Goal: Task Accomplishment & Management: Use online tool/utility

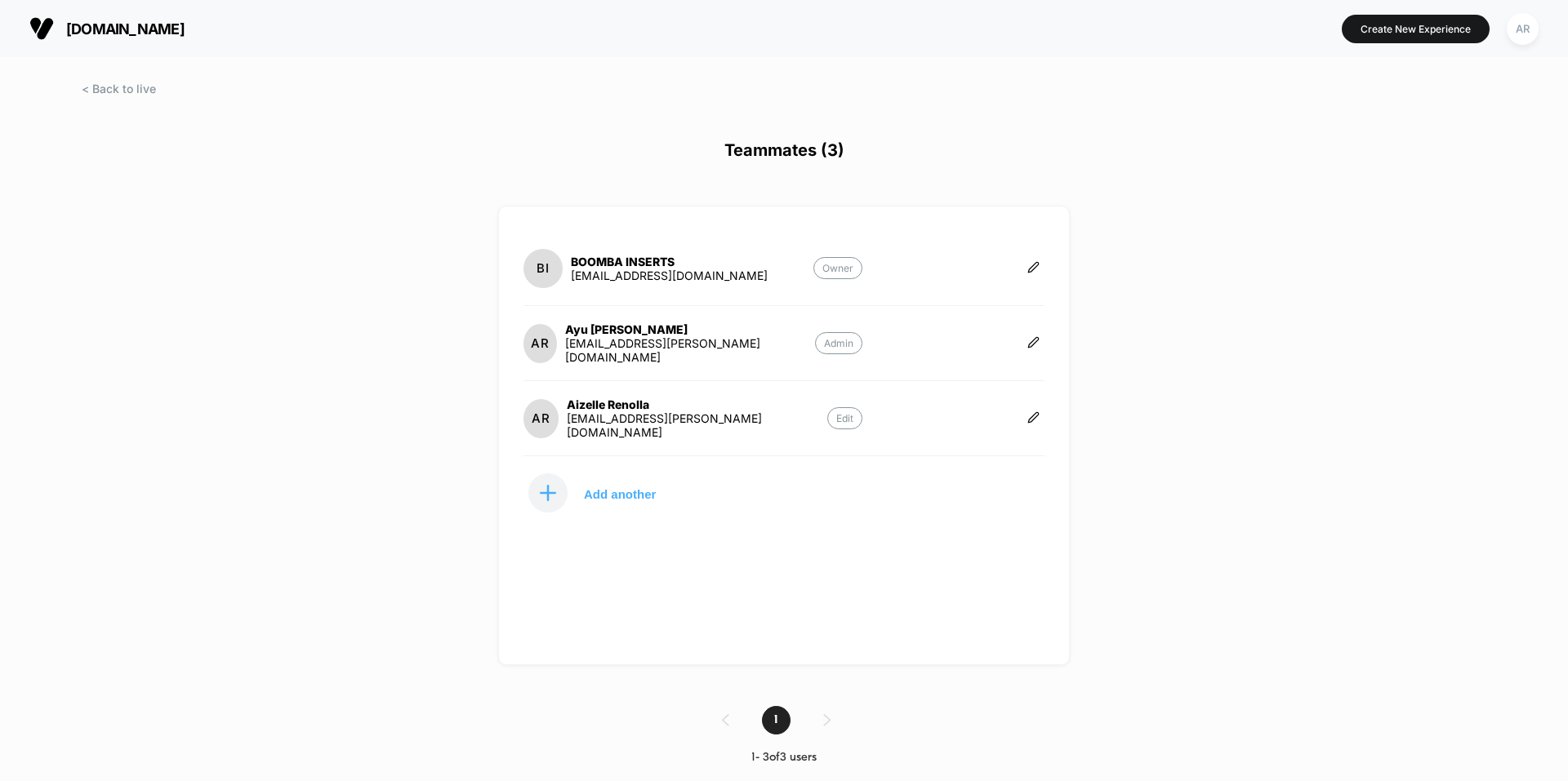
click at [119, 72] on div "[DOMAIN_NAME] Create New Experience AR Teammates (3) BI BOOMBA INSERTS [EMAIL_A…" at bounding box center [784, 390] width 1568 height 781
click at [119, 80] on div "[DOMAIN_NAME] Create New Experience AR Teammates (3) BI BOOMBA INSERTS [EMAIL_A…" at bounding box center [784, 390] width 1568 height 781
click at [119, 90] on span at bounding box center [119, 89] width 74 height 14
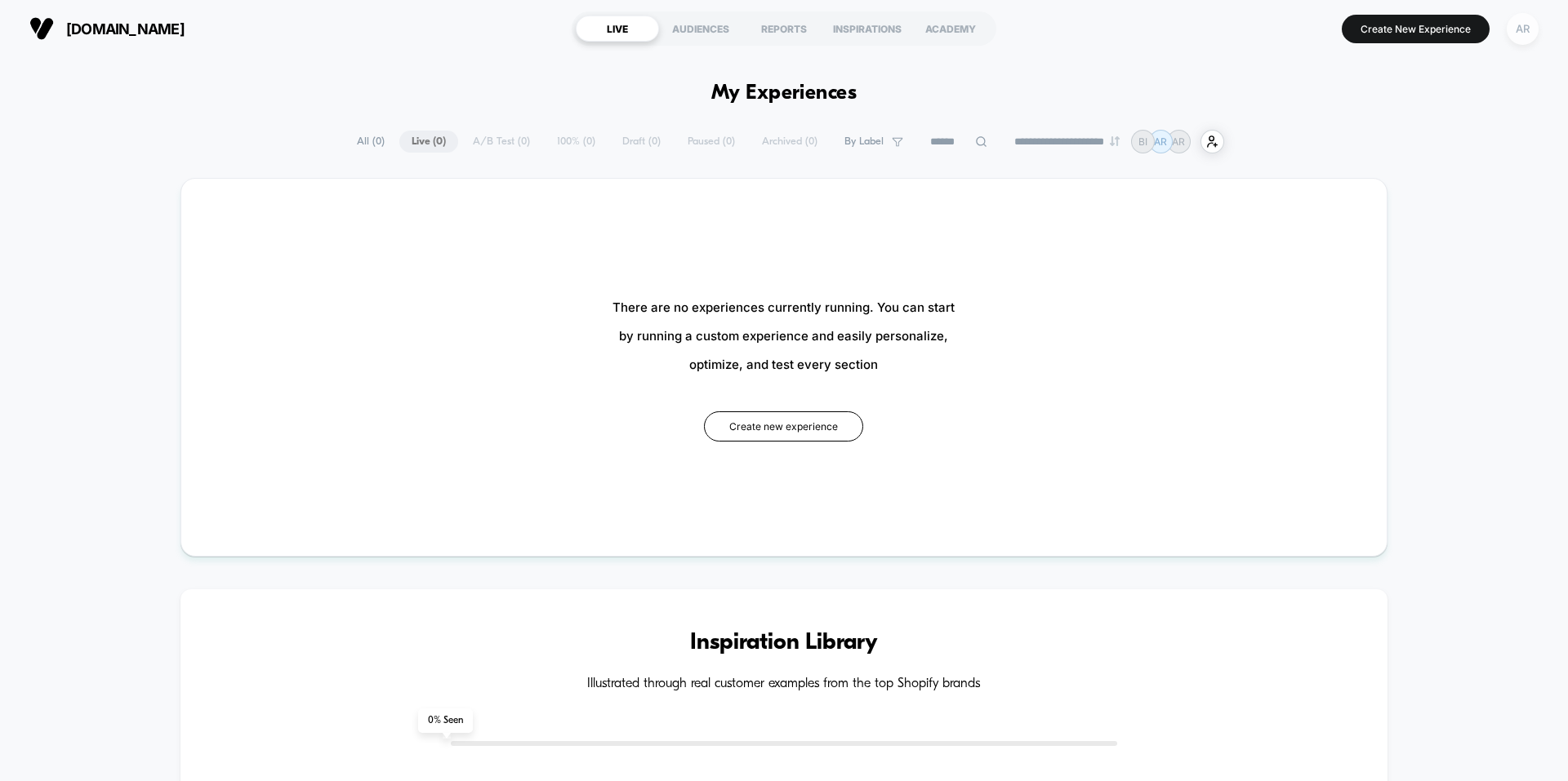
click at [1515, 31] on div "AR" at bounding box center [1522, 28] width 32 height 32
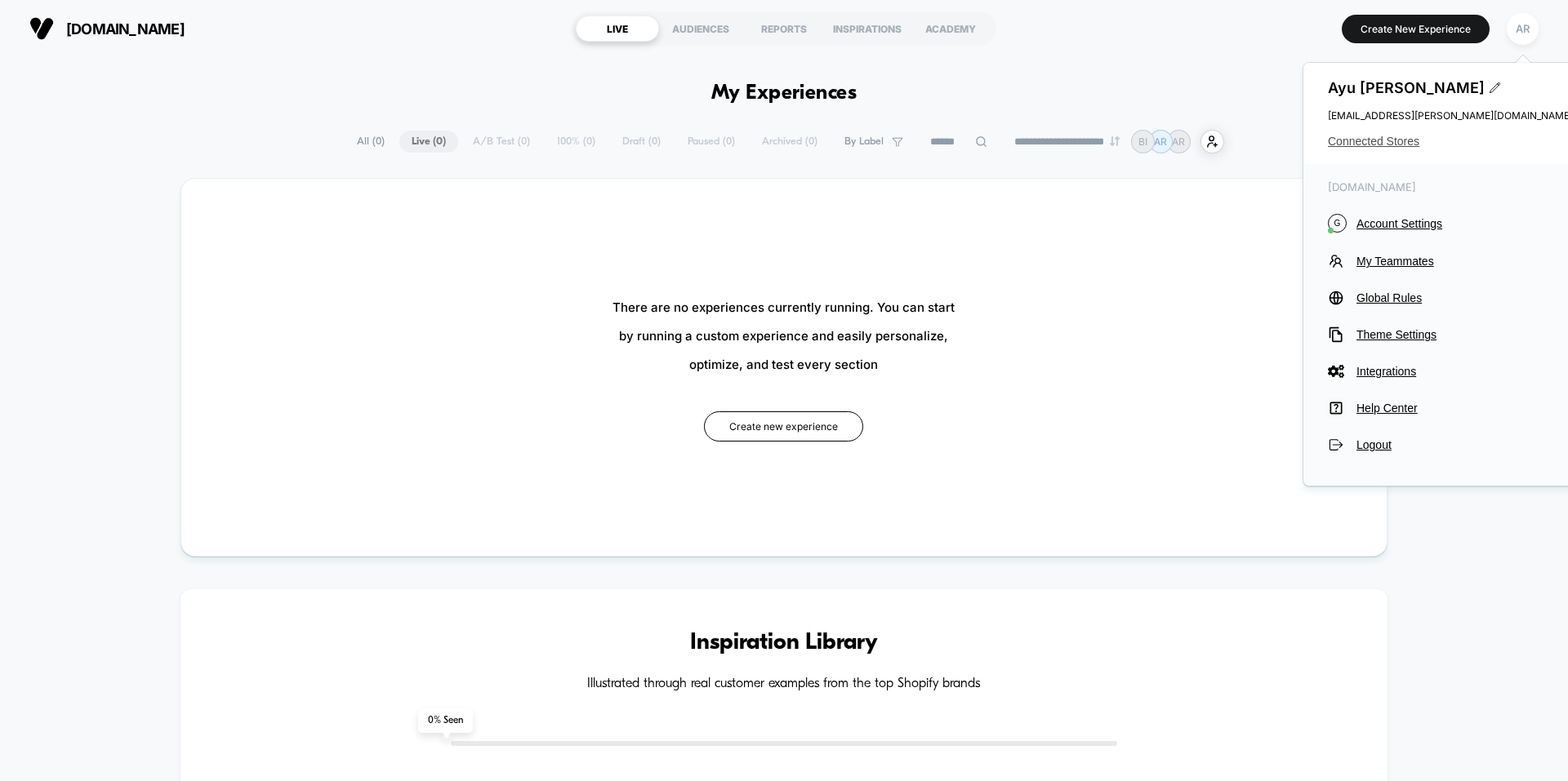
click at [1404, 137] on span "Connected Stores" at bounding box center [1449, 141] width 245 height 13
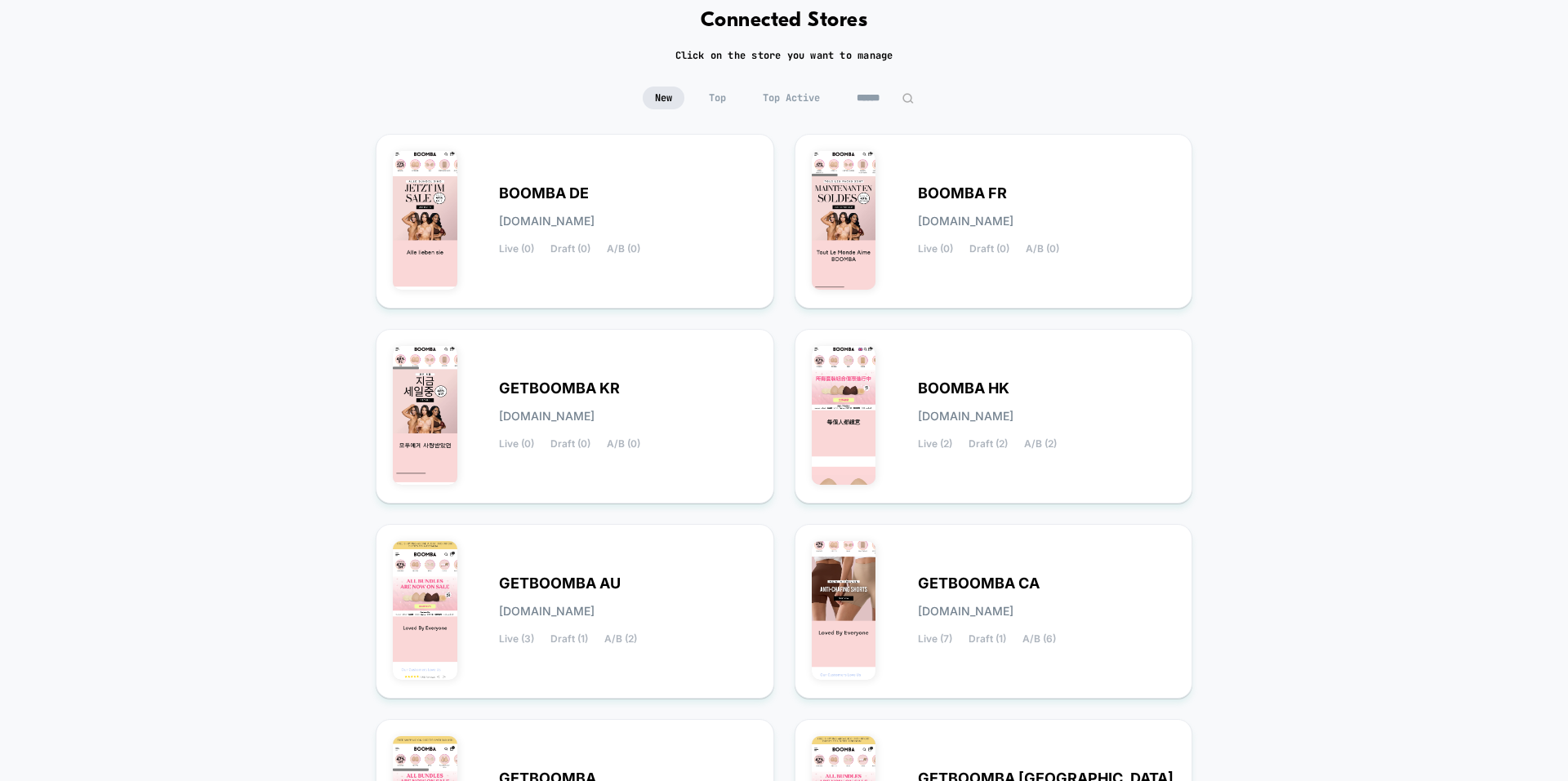
scroll to position [248, 0]
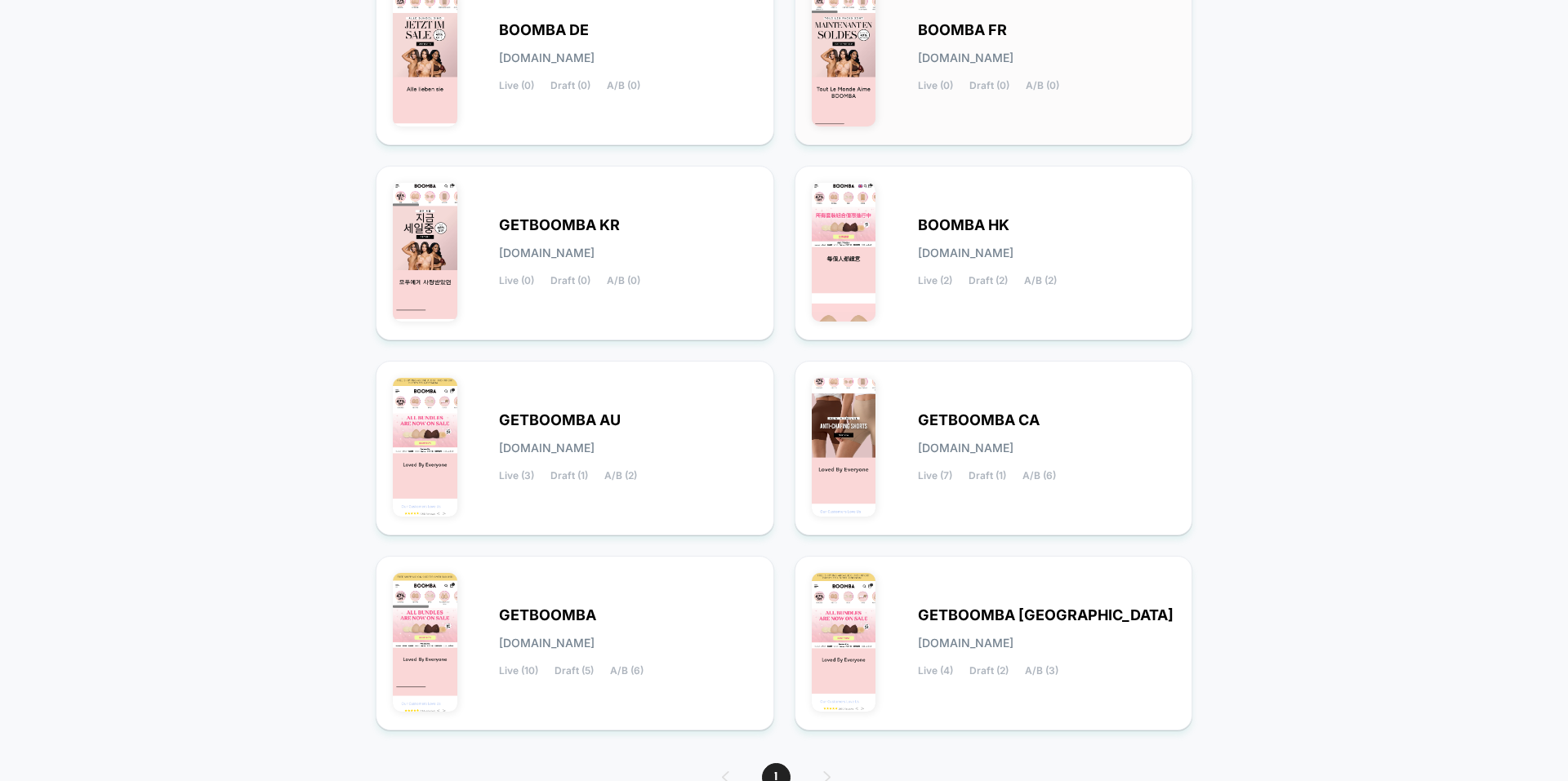
click at [1118, 101] on div "BOOMBA FR [DOMAIN_NAME] Live (0) Draft (0) A/B (0)" at bounding box center [993, 58] width 364 height 141
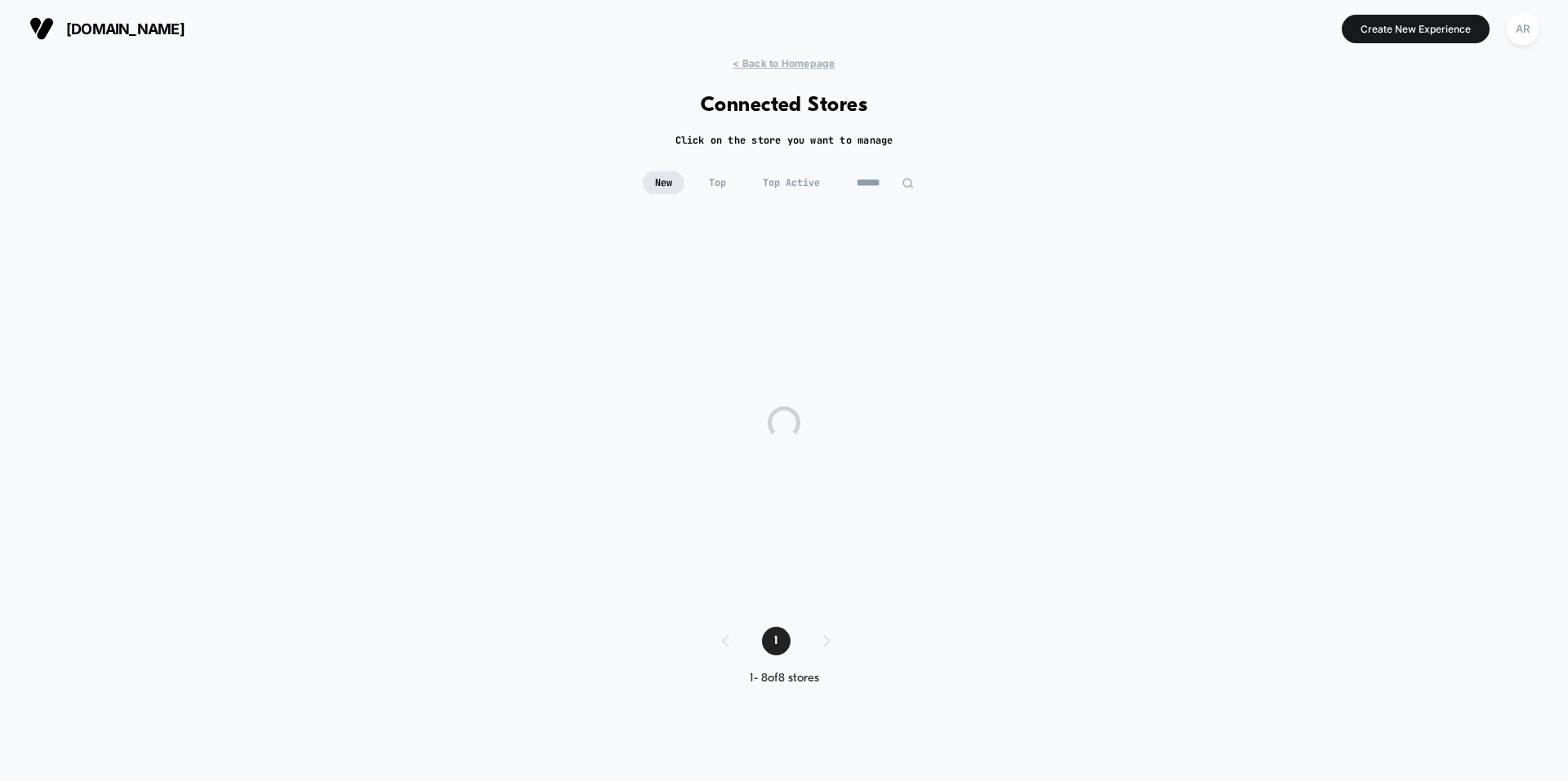
scroll to position [0, 0]
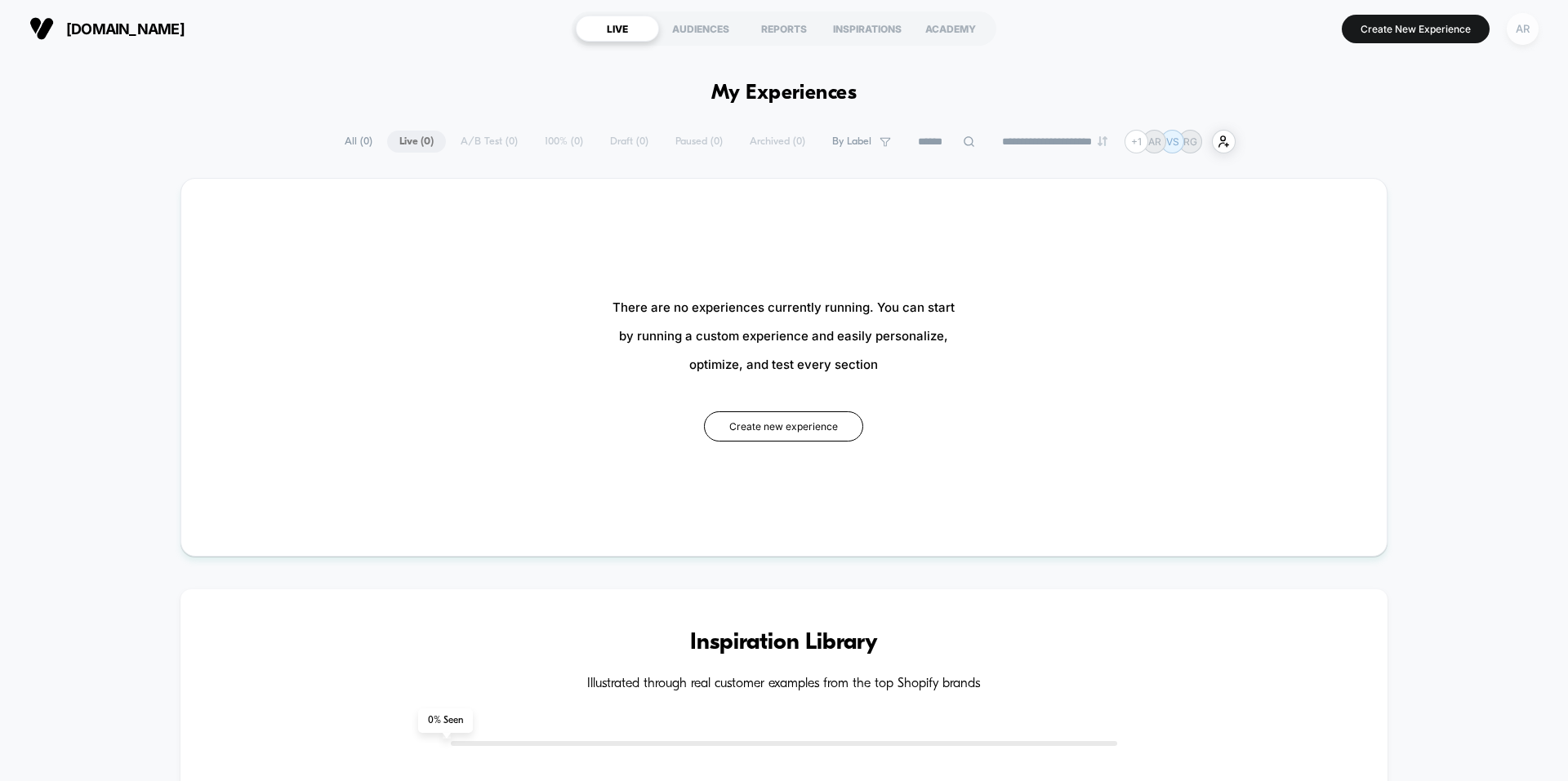
click at [1519, 32] on div "AR" at bounding box center [1522, 28] width 32 height 32
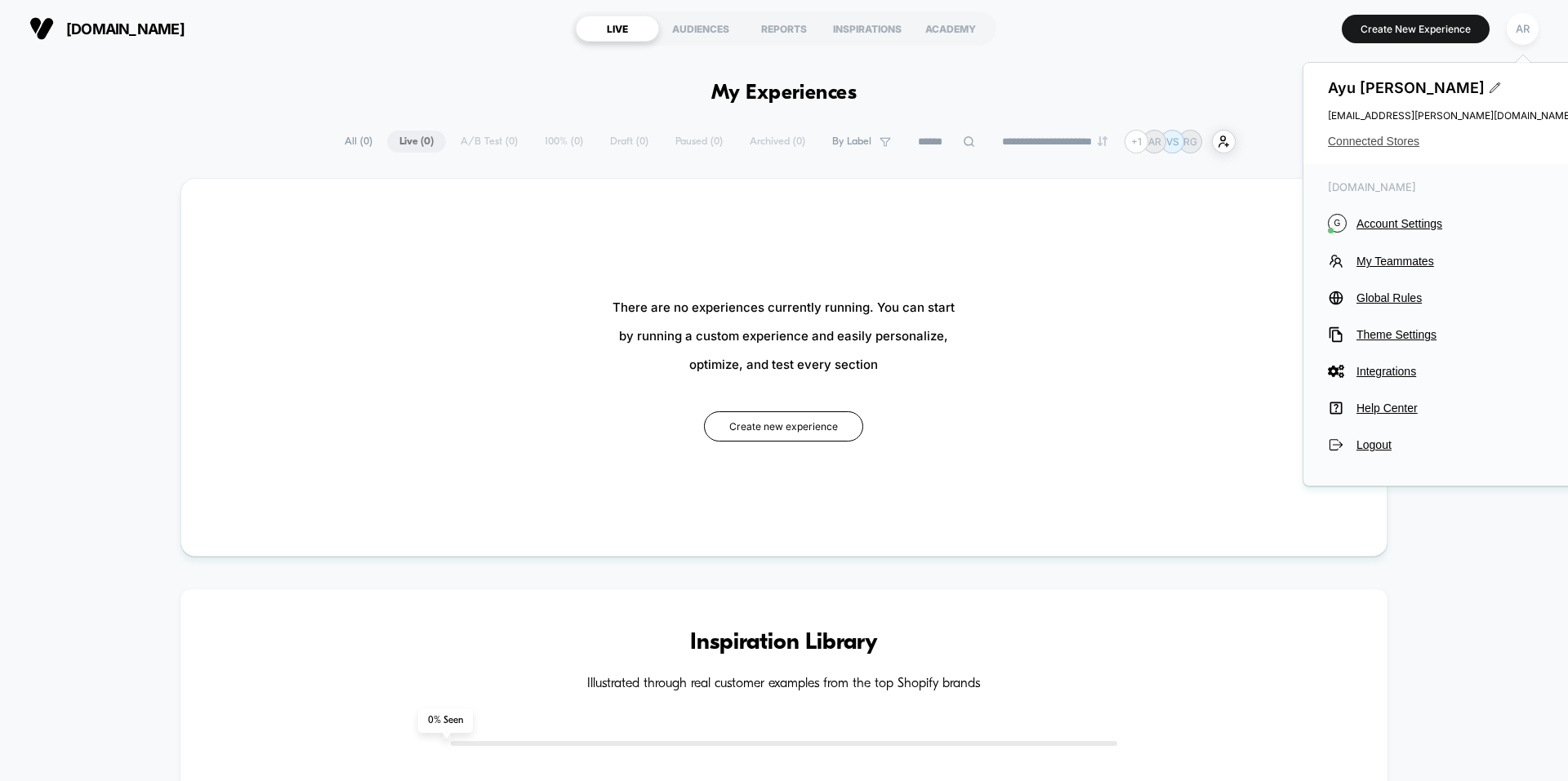
click at [1413, 141] on span "Connected Stores" at bounding box center [1449, 141] width 245 height 13
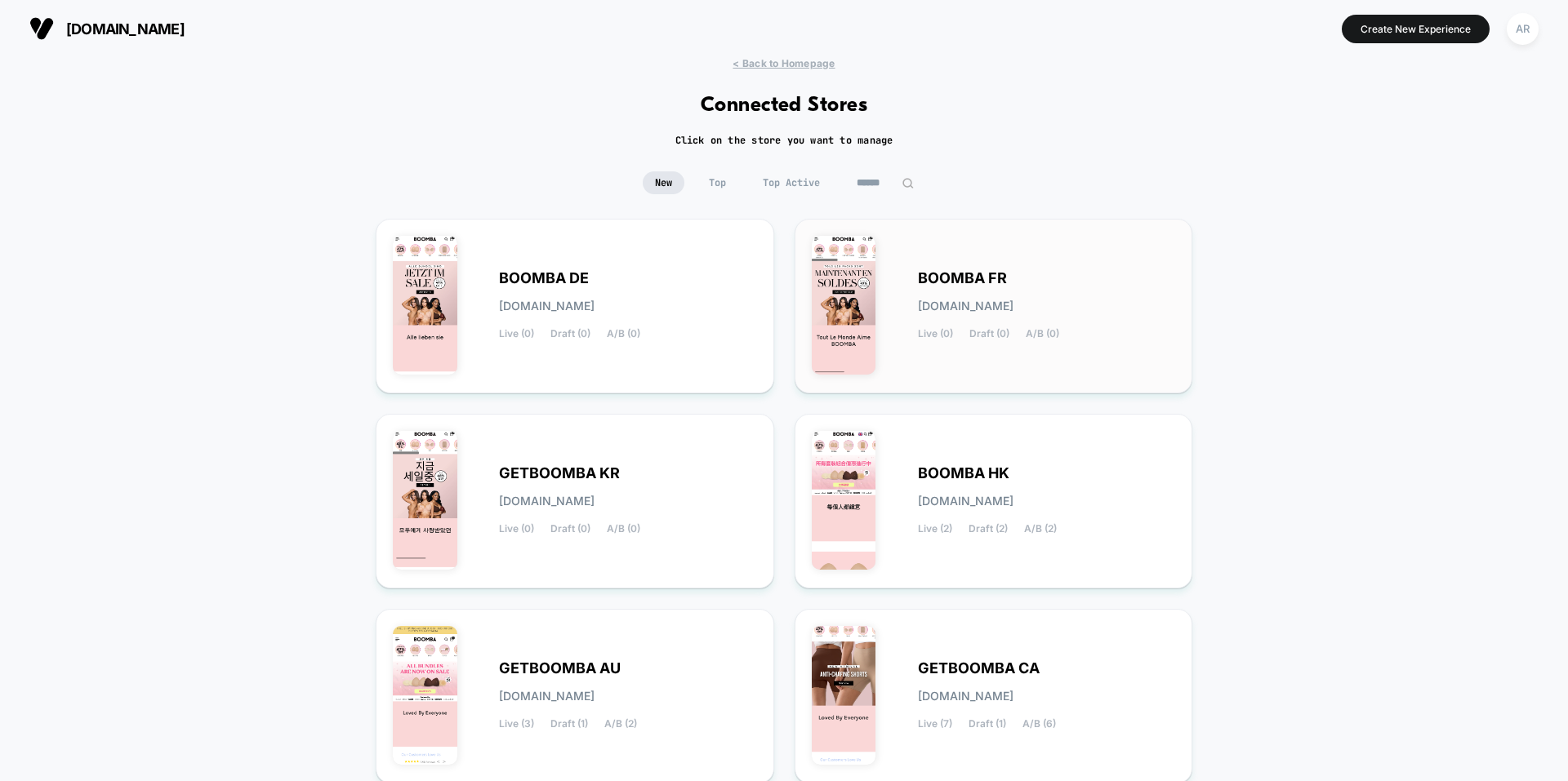
scroll to position [82, 0]
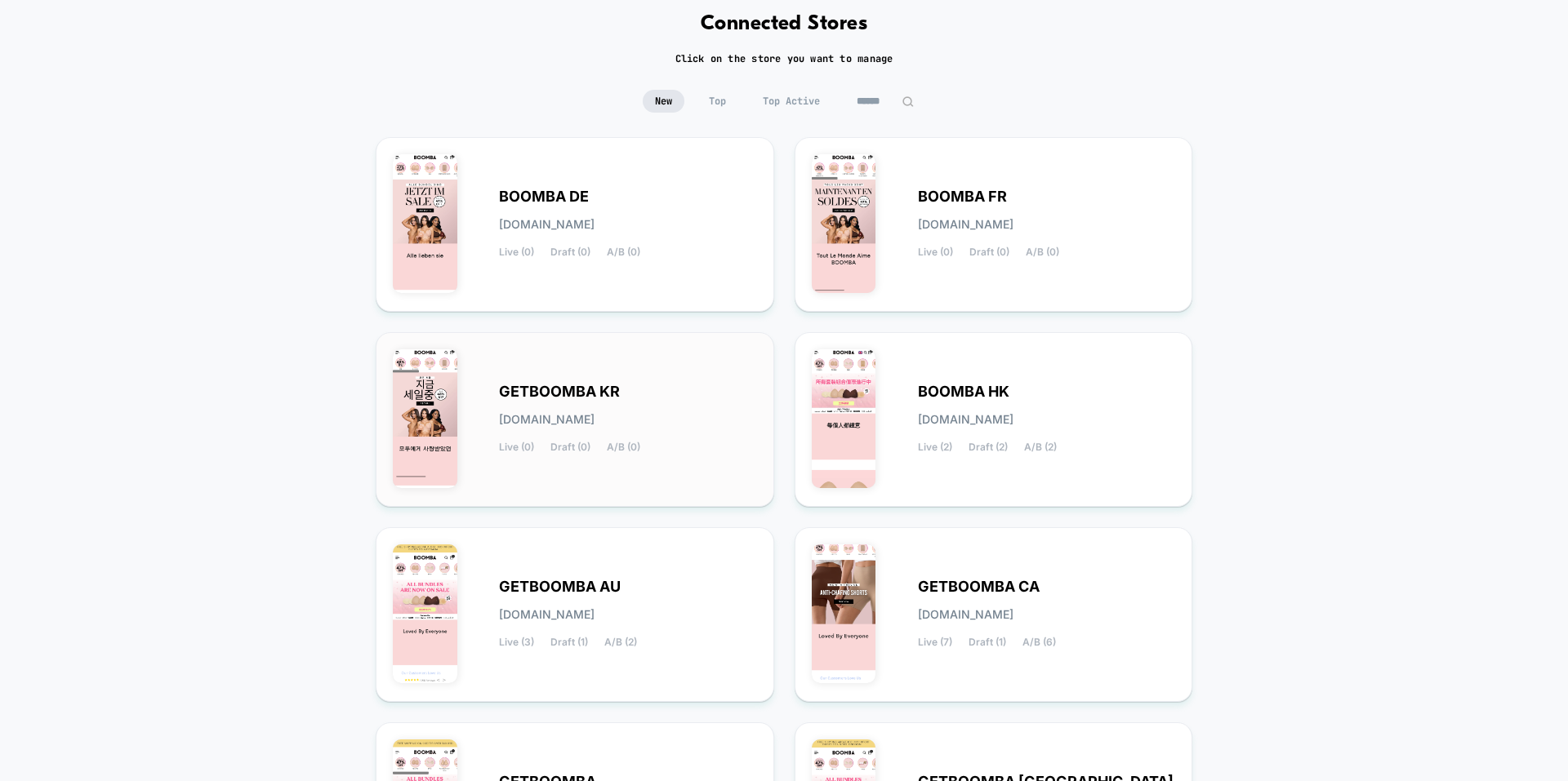
click at [694, 402] on div "GETBOOMBA KR [DOMAIN_NAME] Live (0) Draft (0) A/B (0)" at bounding box center [628, 419] width 258 height 67
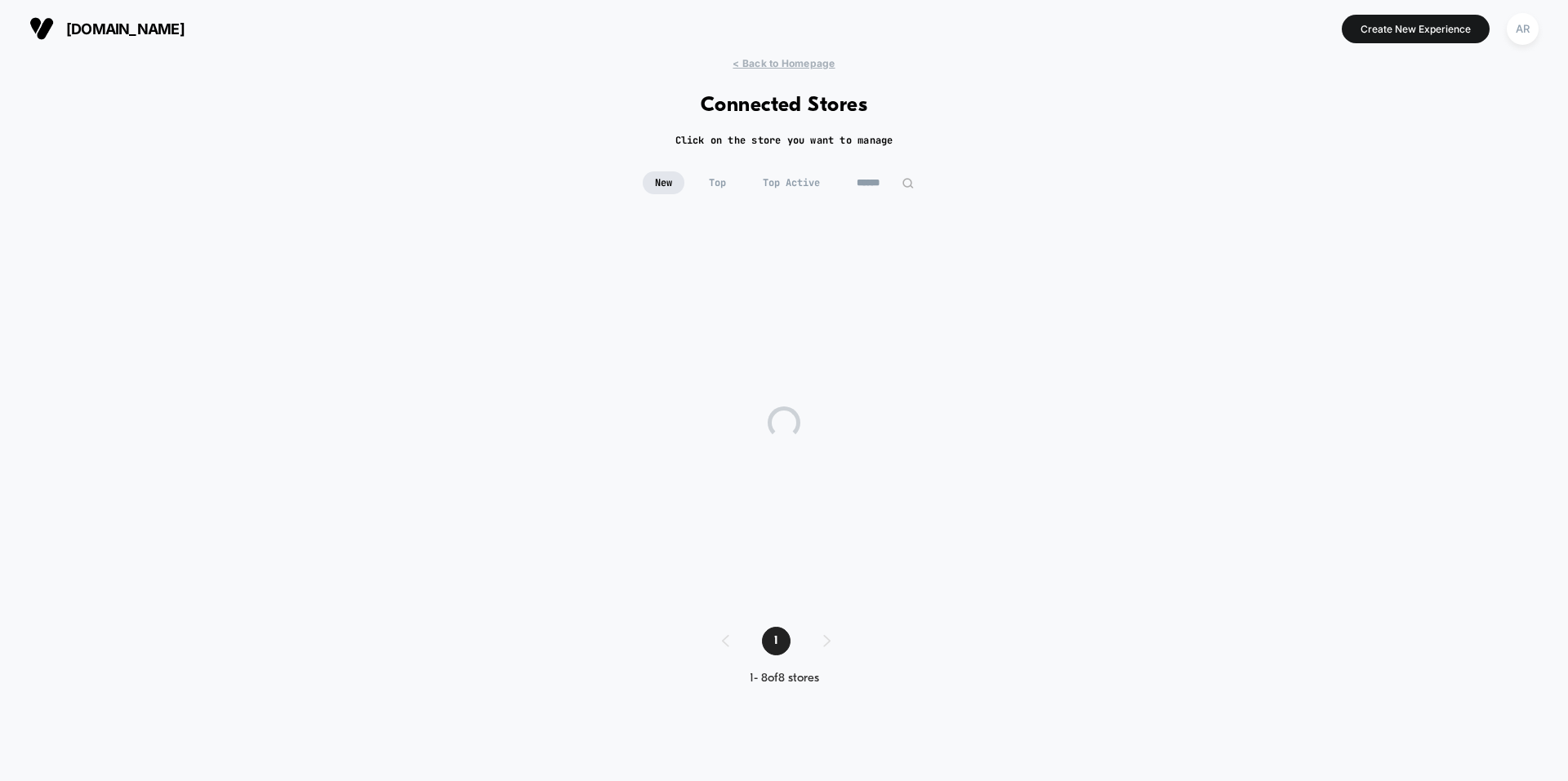
scroll to position [0, 0]
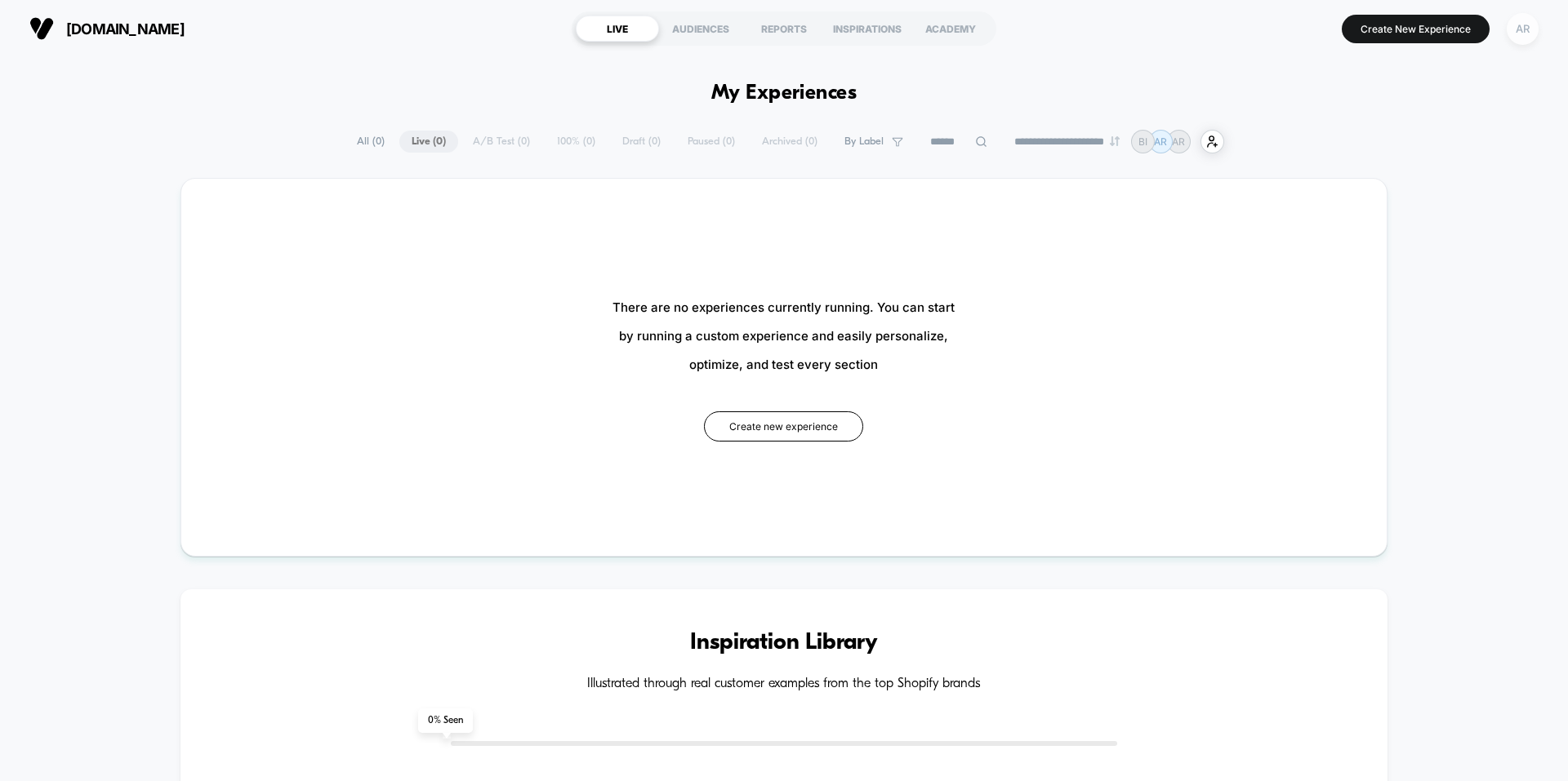
click at [1521, 32] on div "AR" at bounding box center [1522, 28] width 32 height 32
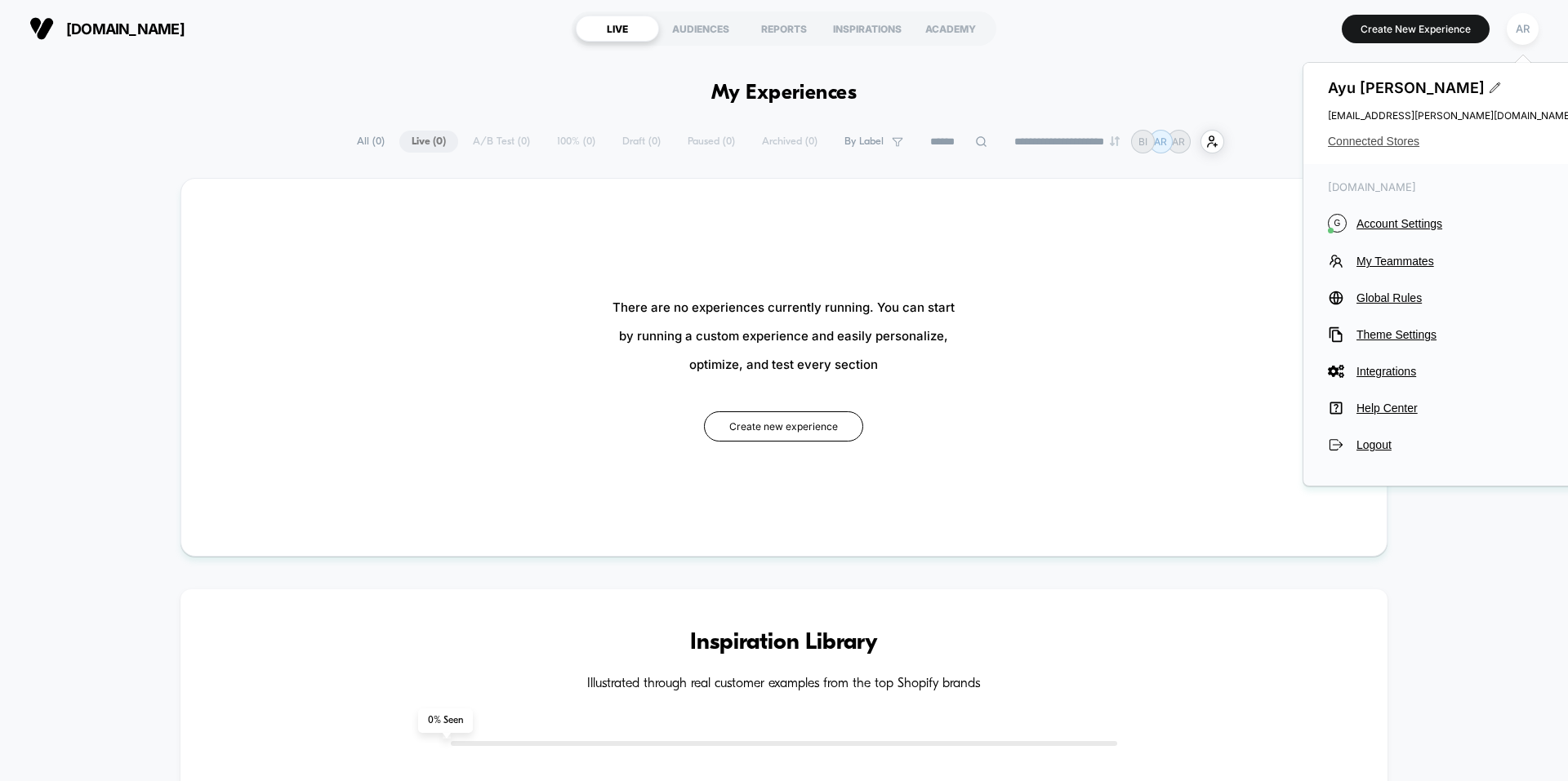
click at [1413, 137] on span "Connected Stores" at bounding box center [1449, 141] width 245 height 13
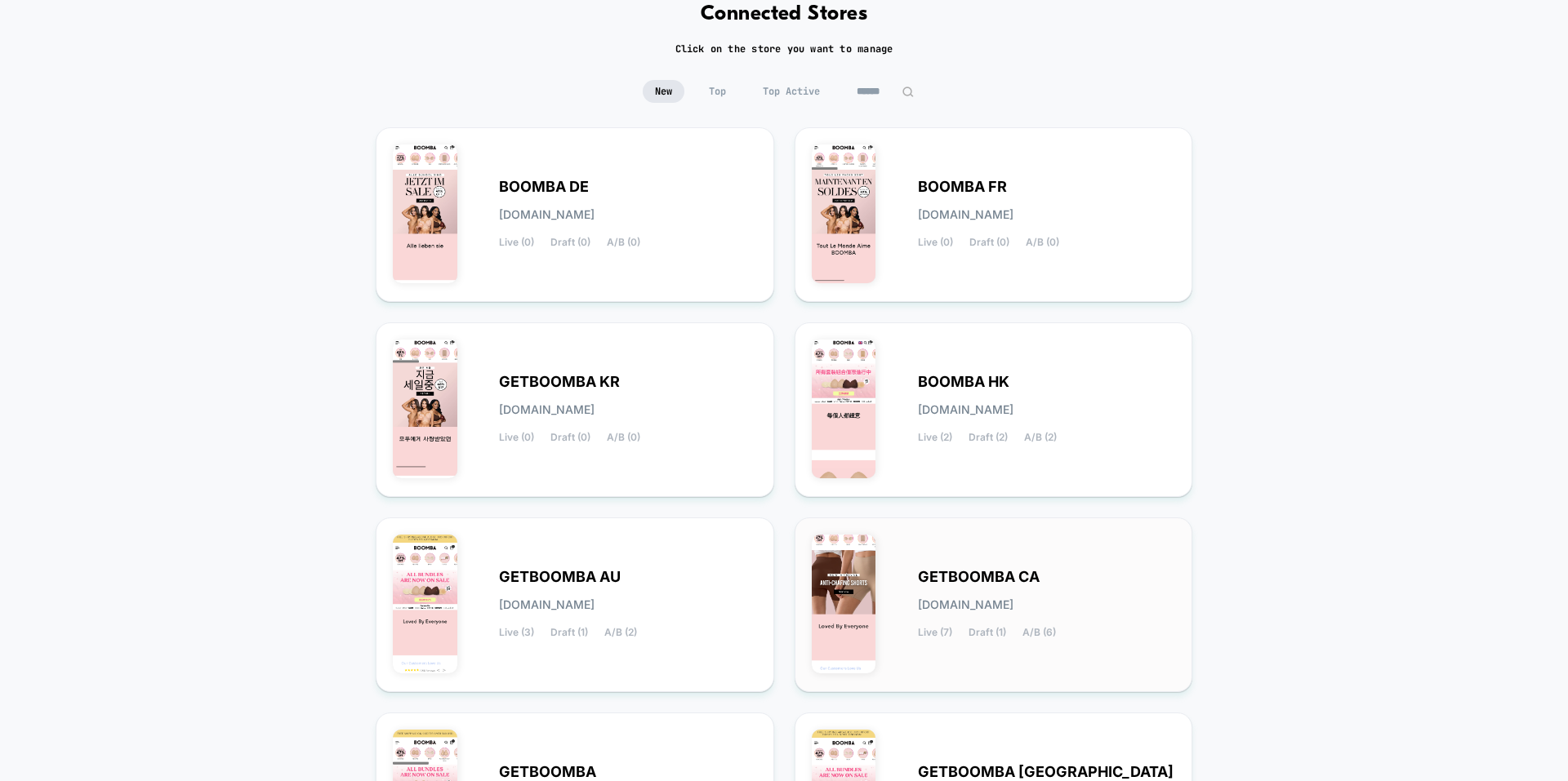
scroll to position [82, 0]
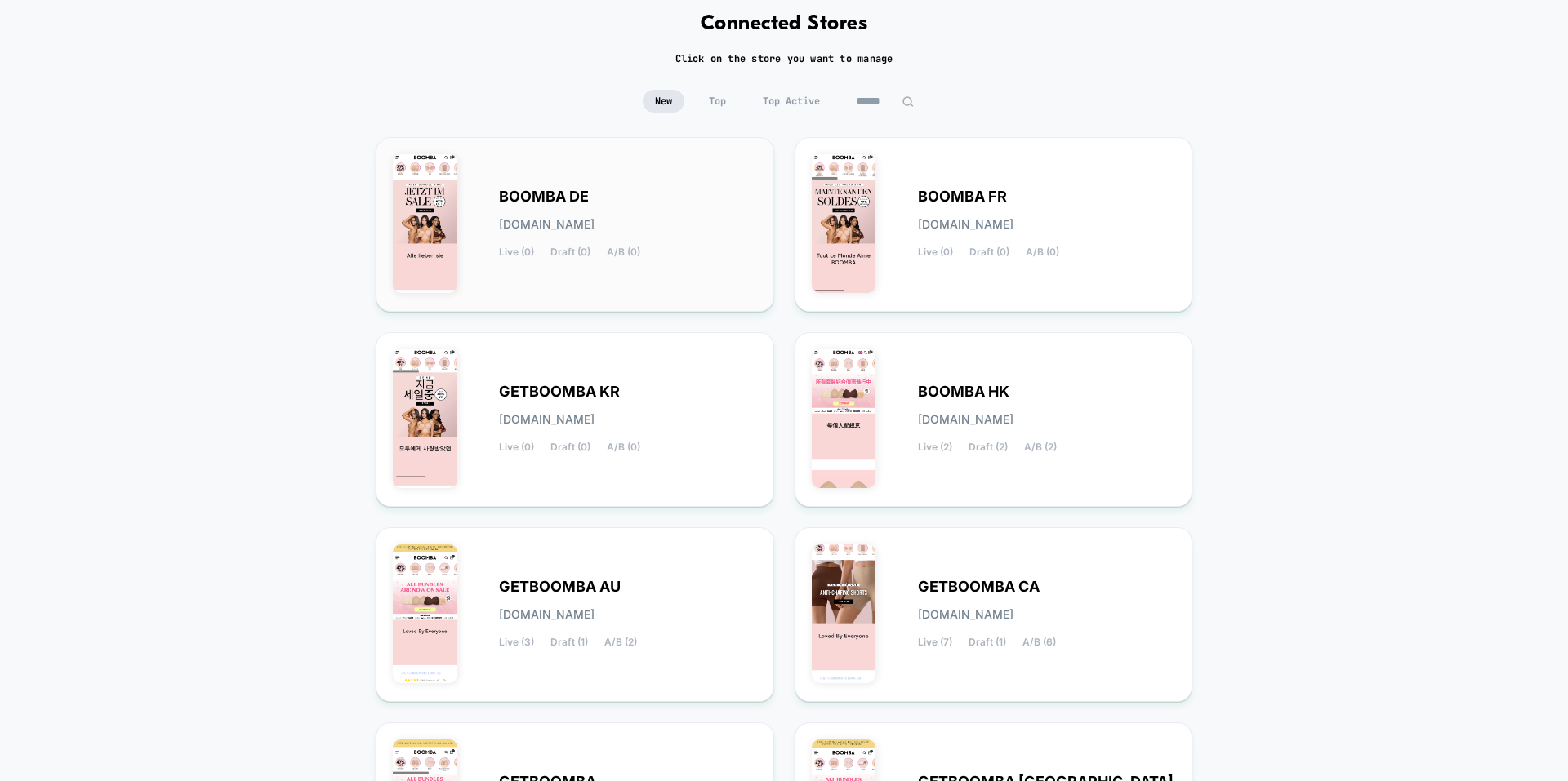
click at [706, 237] on div "BOOMBA DE [DOMAIN_NAME] Live (0) Draft (0) A/B (0)" at bounding box center [628, 224] width 258 height 67
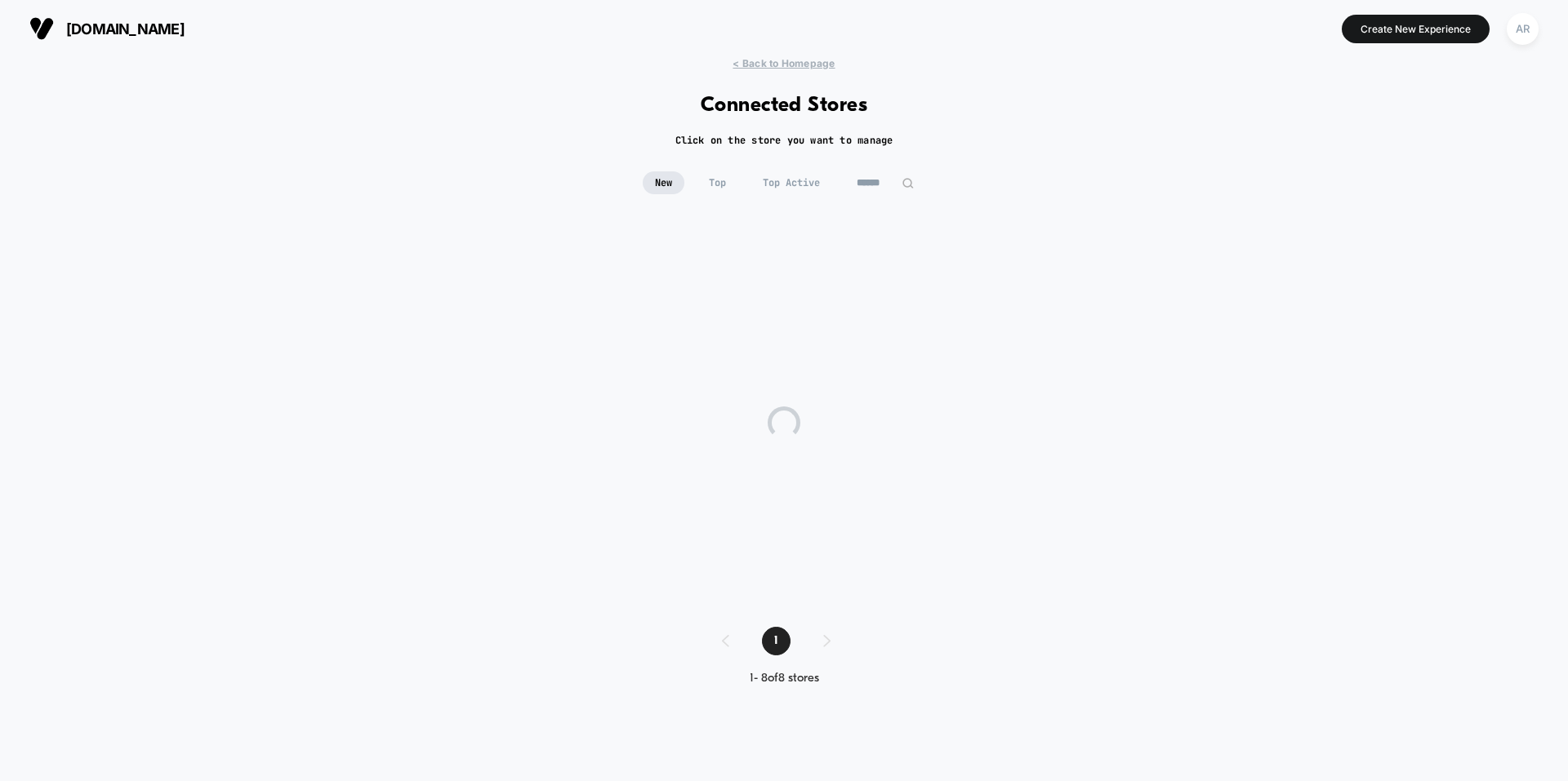
scroll to position [0, 0]
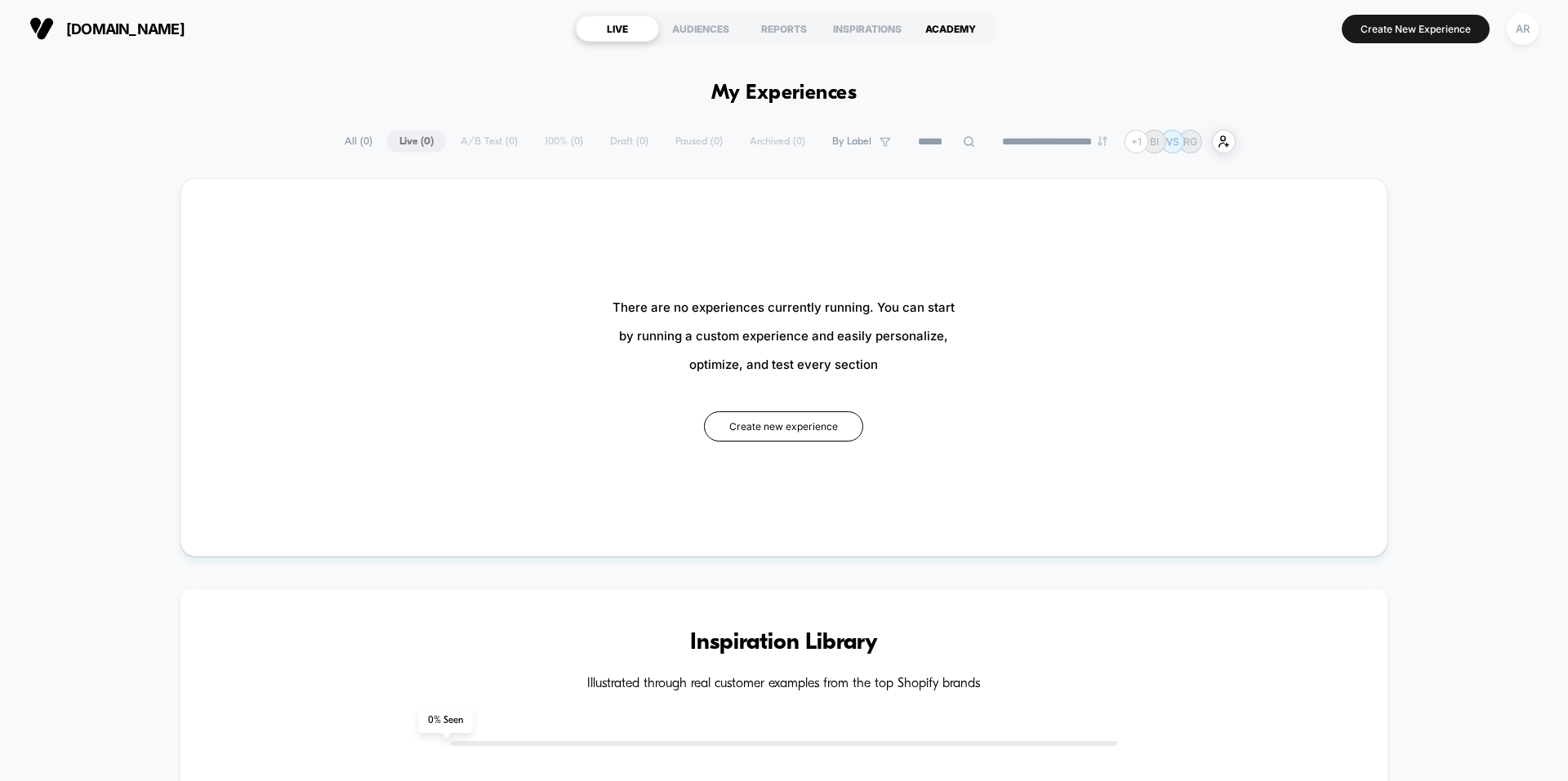
click at [960, 21] on div "ACADEMY" at bounding box center [950, 28] width 84 height 26
click at [1416, 32] on button "Create New Experience" at bounding box center [1414, 28] width 148 height 28
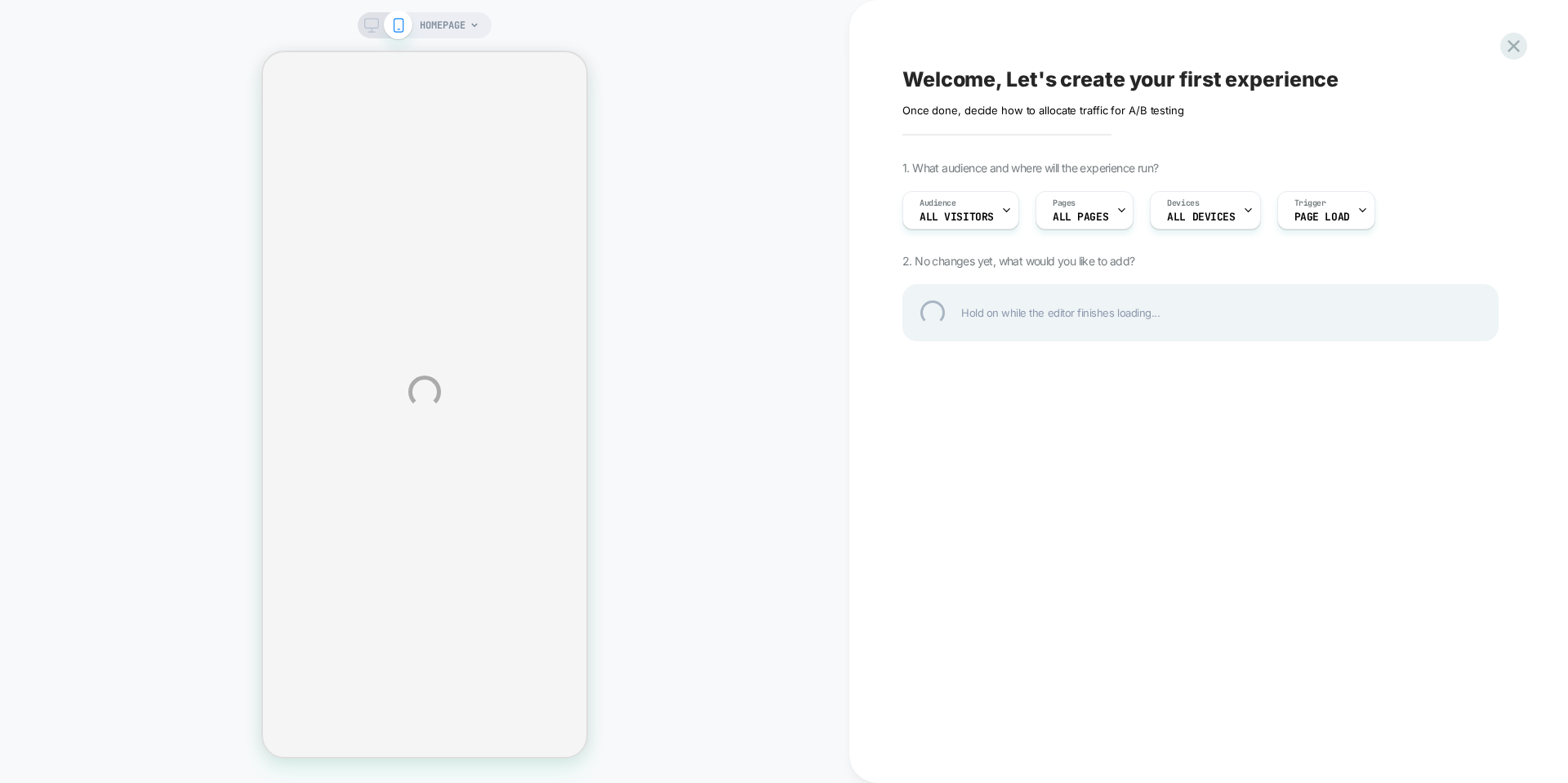
click at [447, 28] on div "HOMEPAGE Welcome, Let's create your first experience Click to edit experience d…" at bounding box center [784, 392] width 1568 height 783
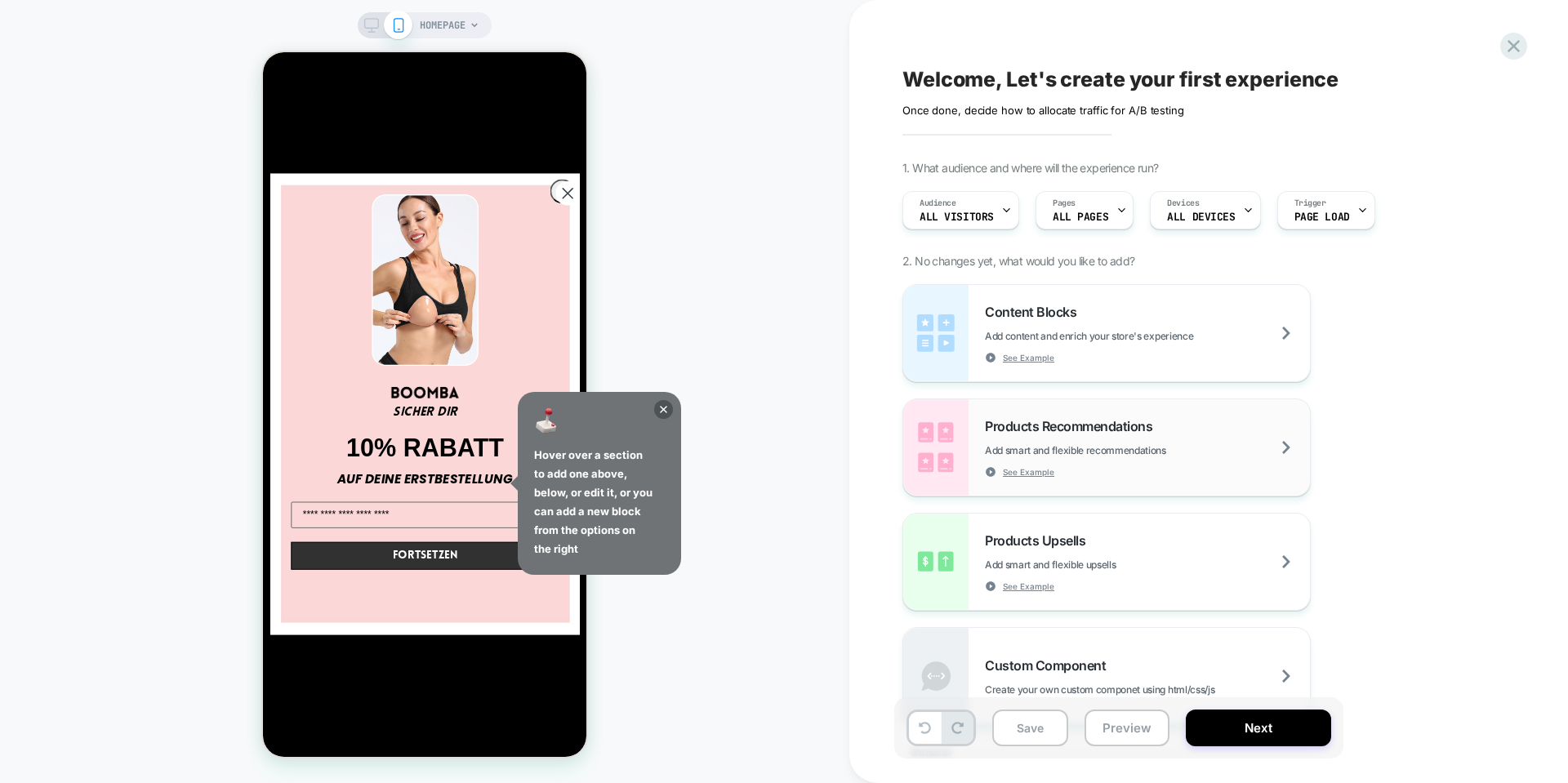
click at [1289, 430] on div "Products Recommendations Add smart and flexible recommendations See Example" at bounding box center [1147, 448] width 325 height 60
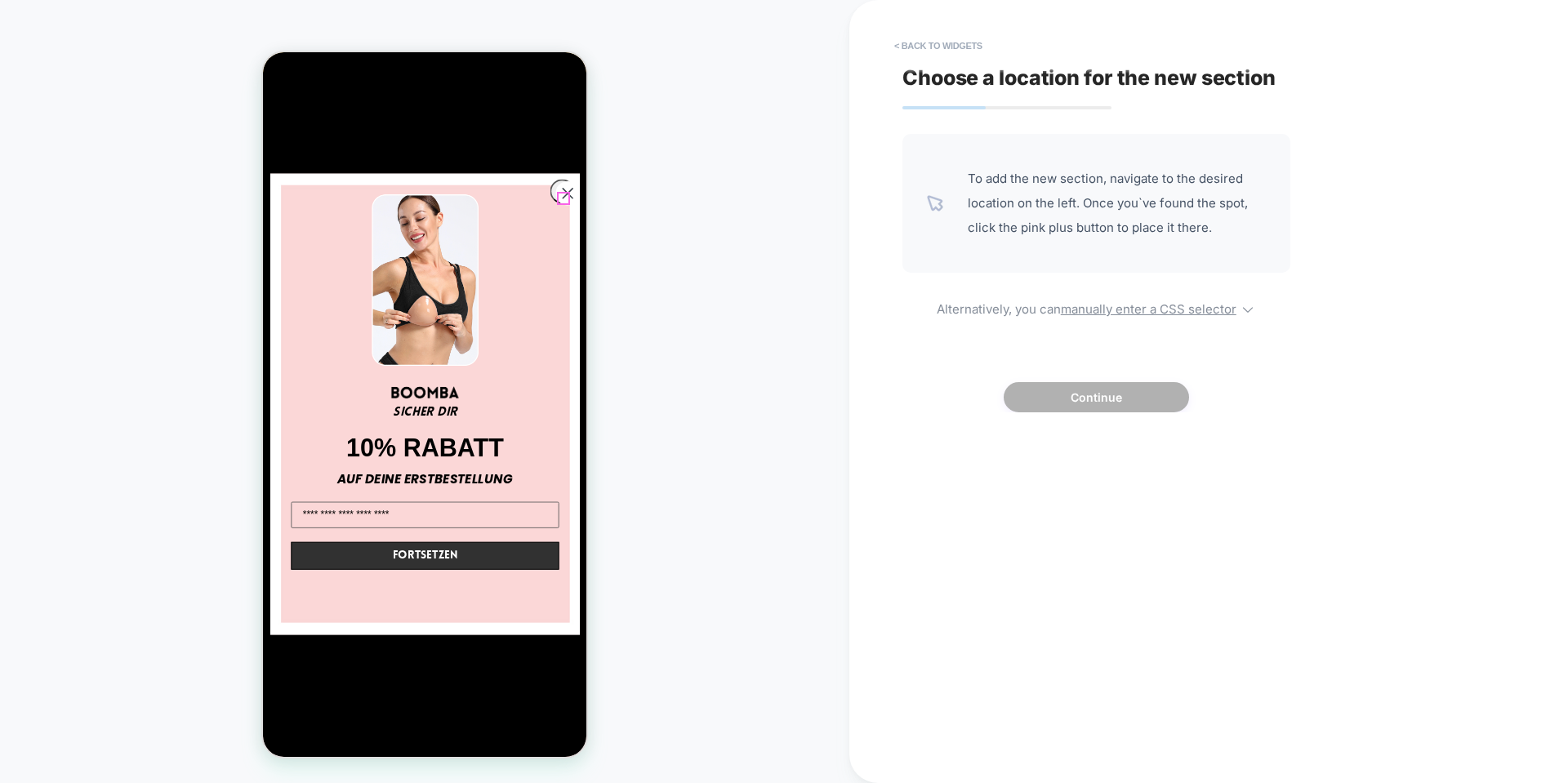
click at [562, 195] on icon "Close dialog" at bounding box center [566, 193] width 9 height 9
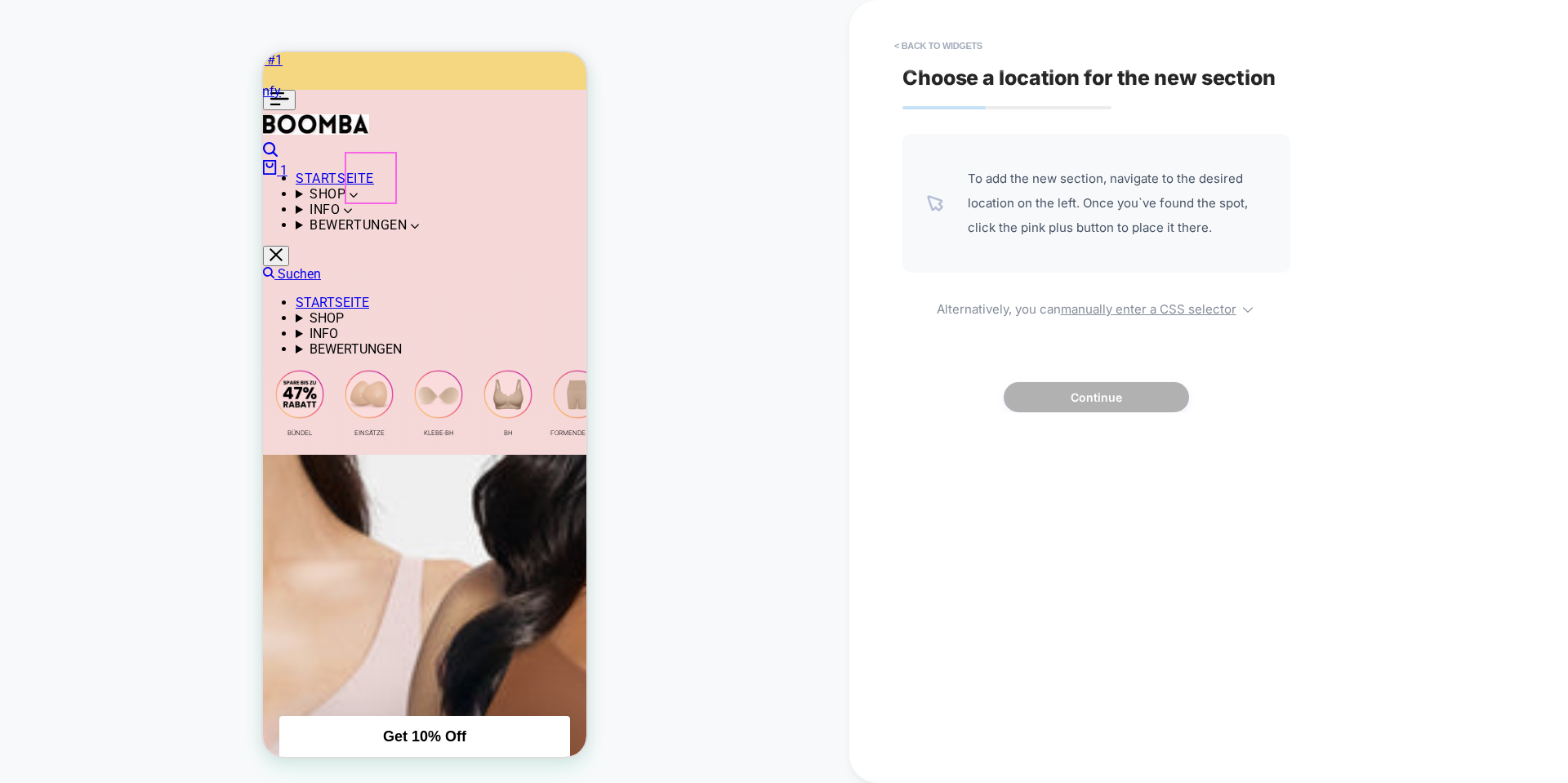
click at [368, 370] on img at bounding box center [369, 394] width 49 height 49
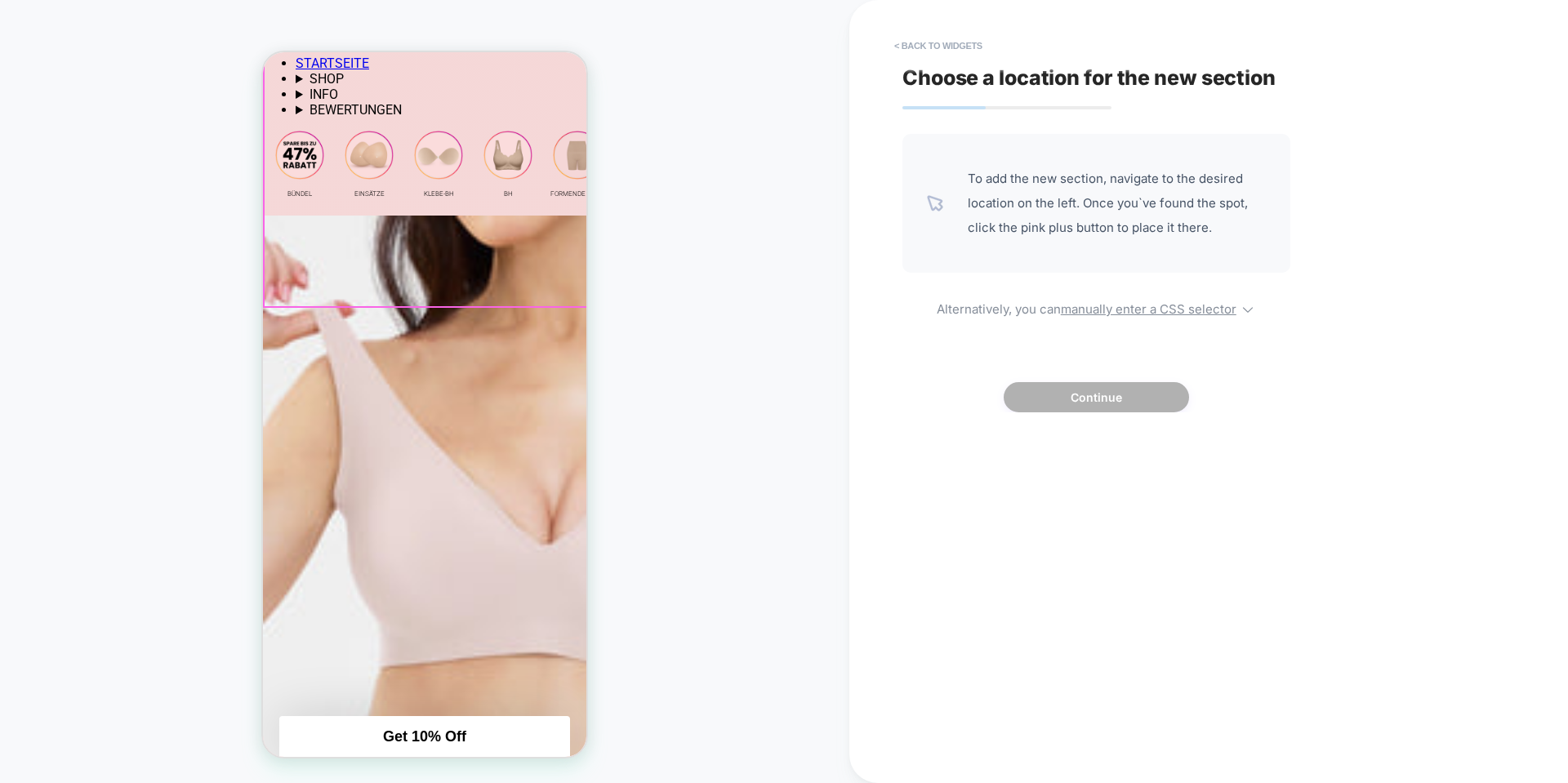
scroll to position [245, 0]
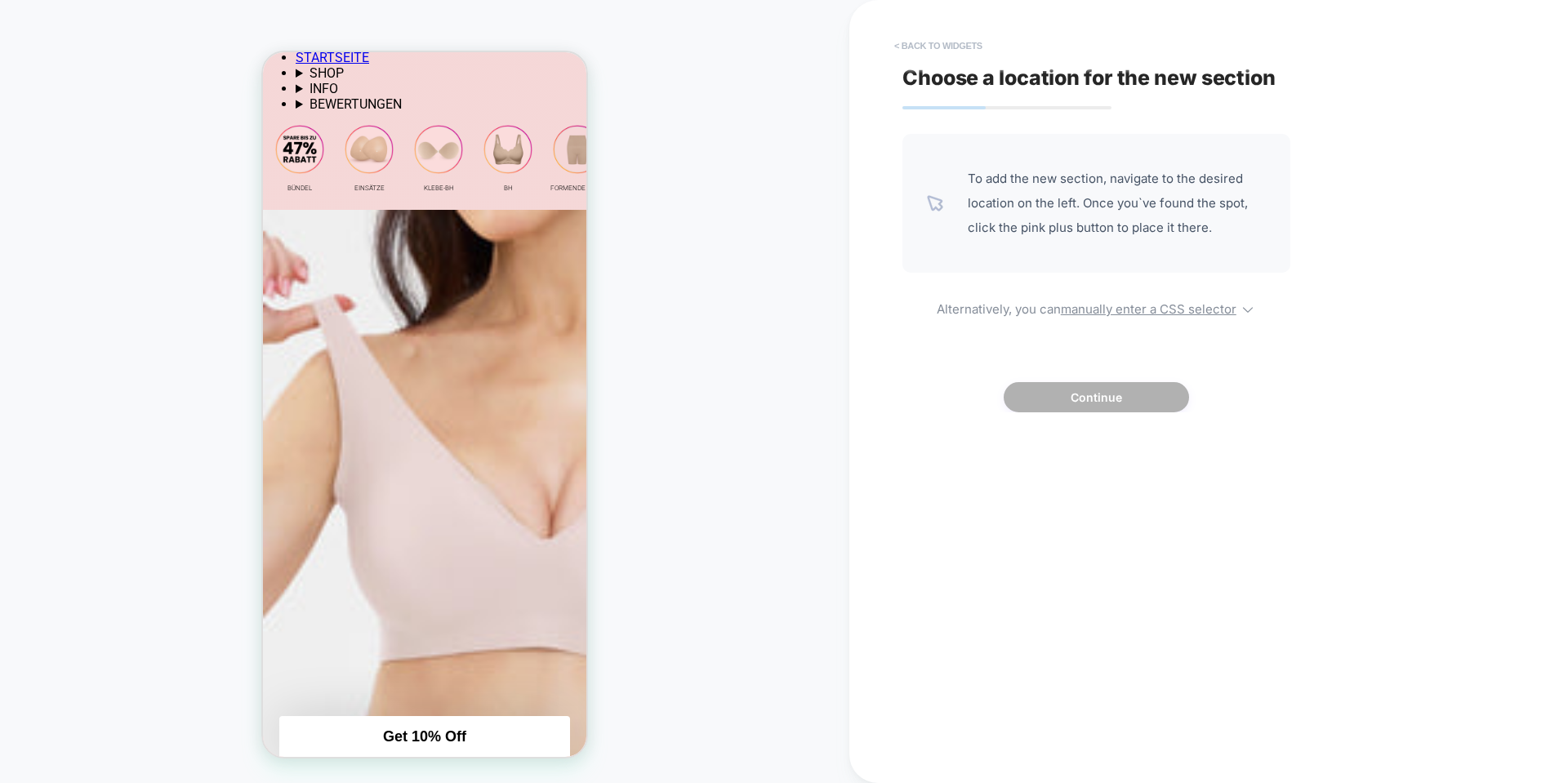
click at [938, 46] on button "< Back to widgets" at bounding box center [938, 45] width 105 height 26
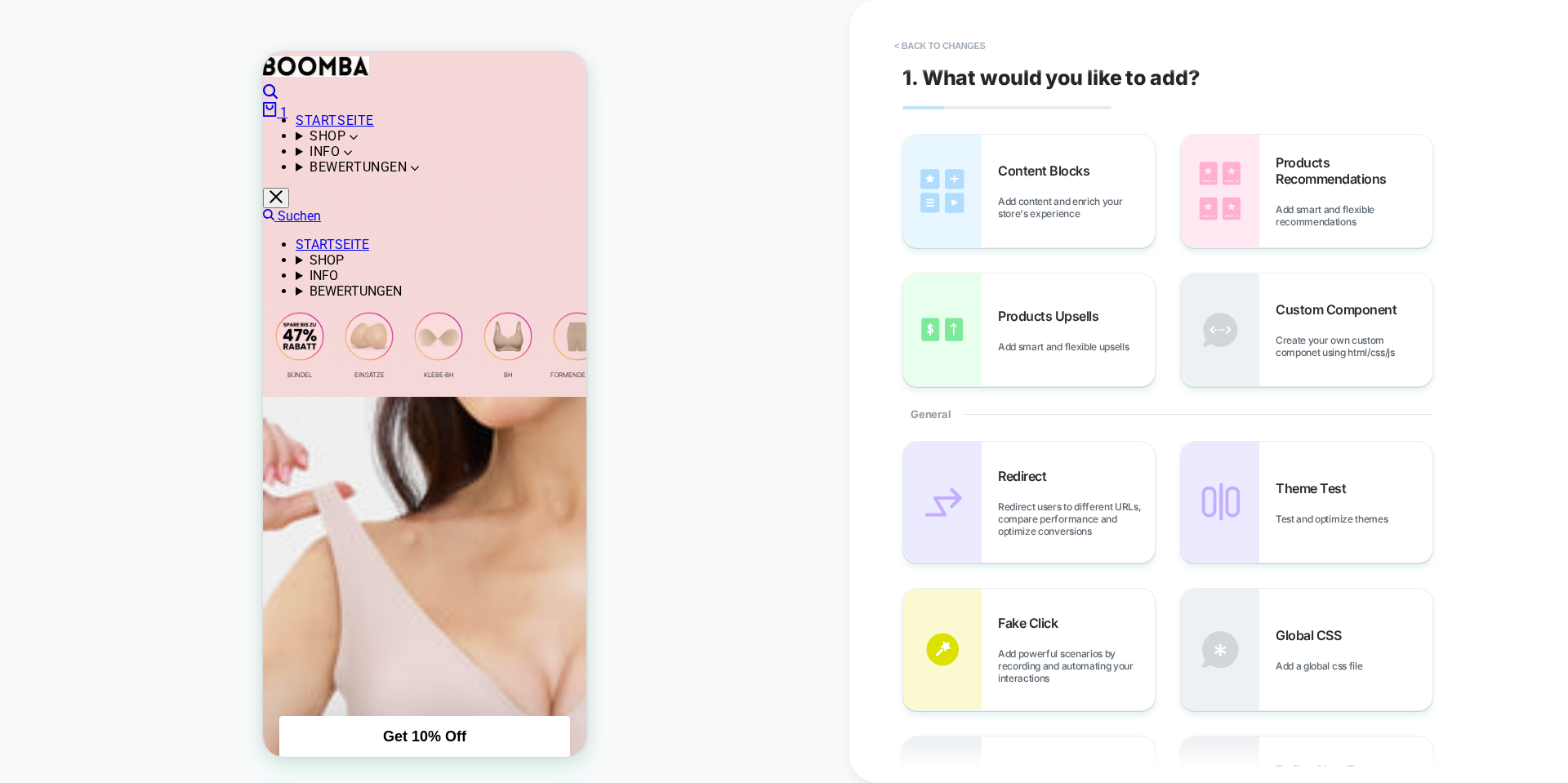
scroll to position [0, 0]
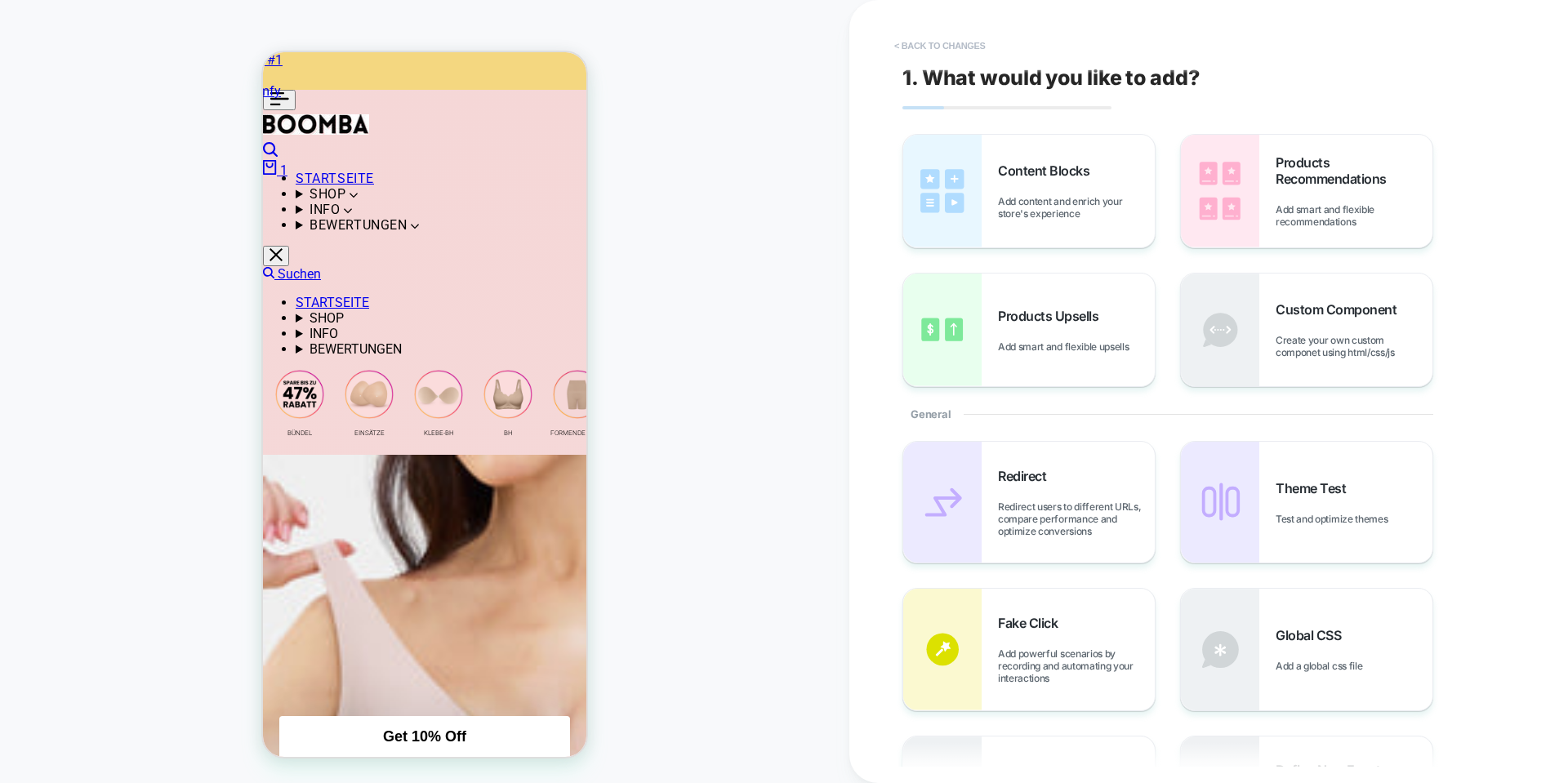
click at [940, 33] on button "< Back to changes" at bounding box center [939, 45] width 107 height 26
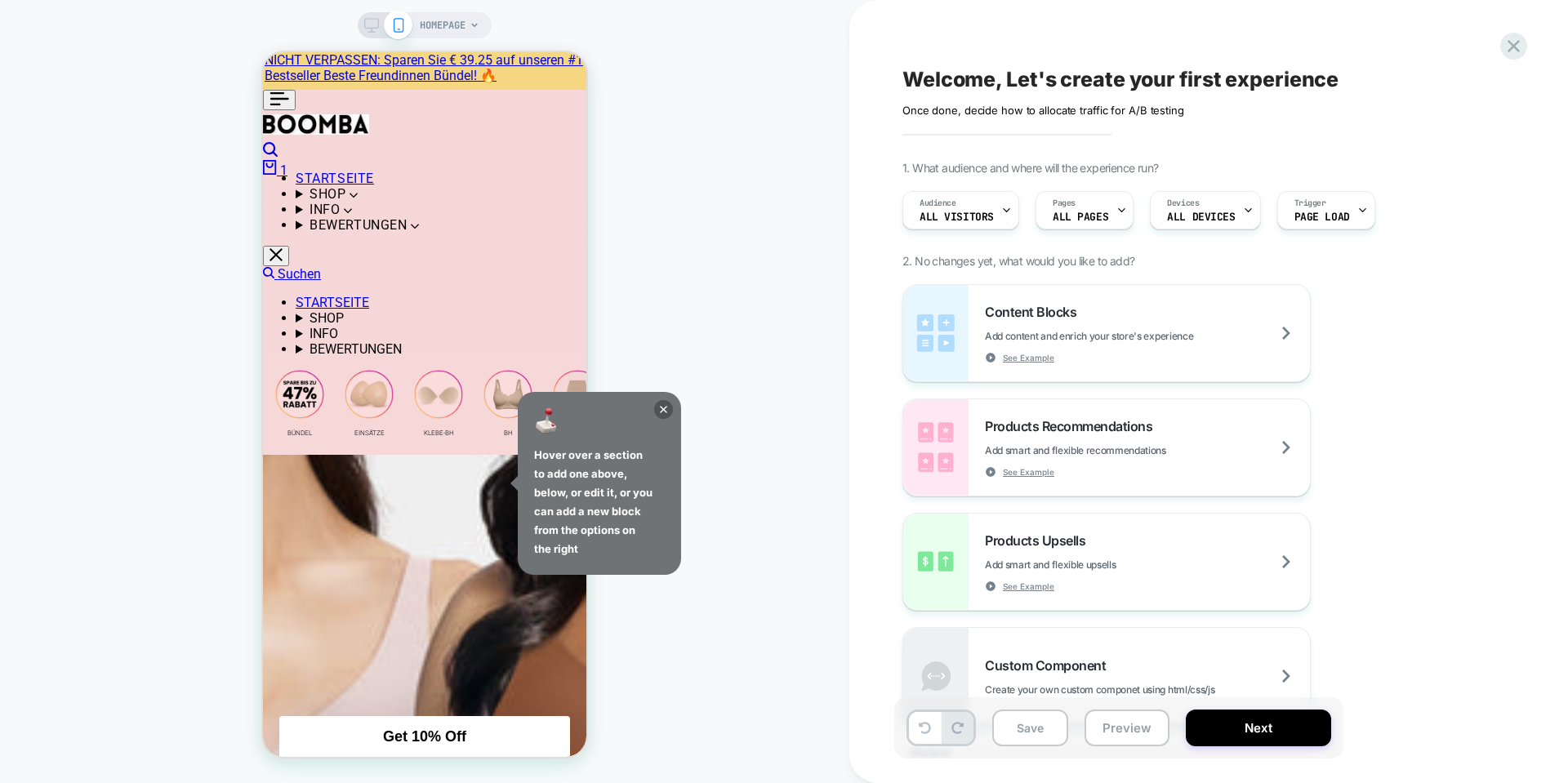
click at [438, 25] on span "HOMEPAGE" at bounding box center [443, 25] width 46 height 26
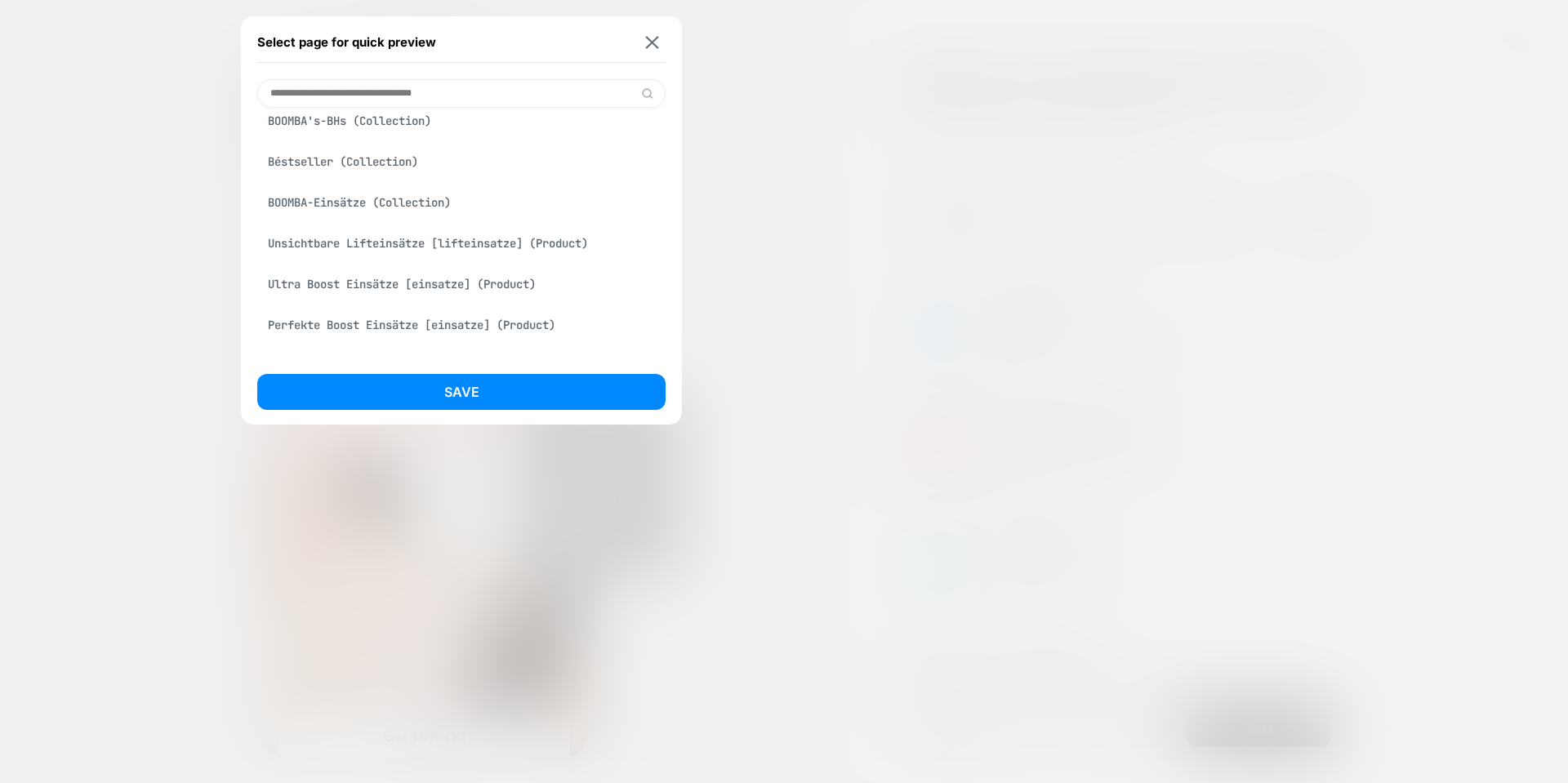
scroll to position [490, 0]
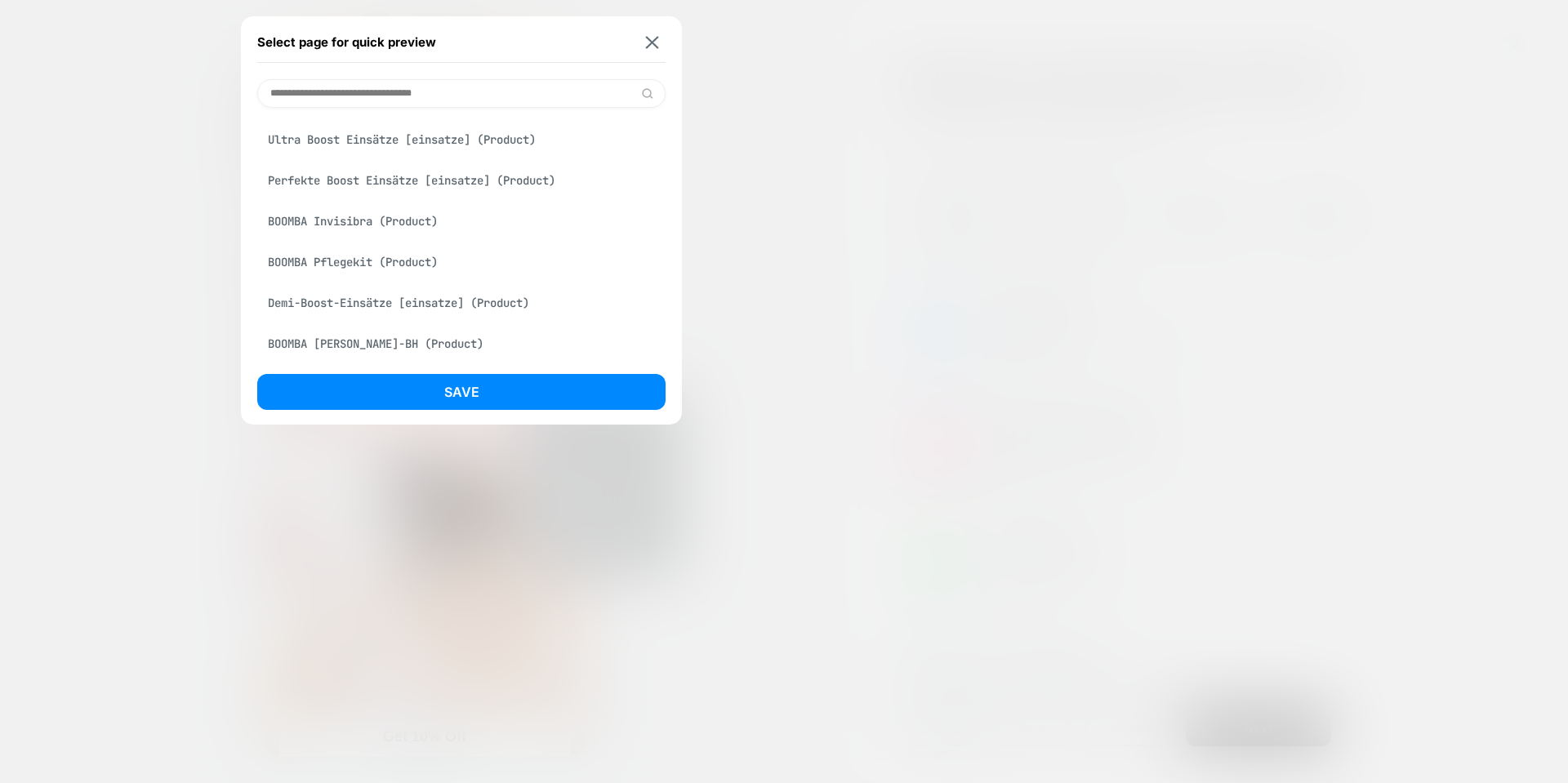
click at [387, 304] on div "Demi-Boost-Einsätze [einsatze] (Product)" at bounding box center [461, 303] width 409 height 31
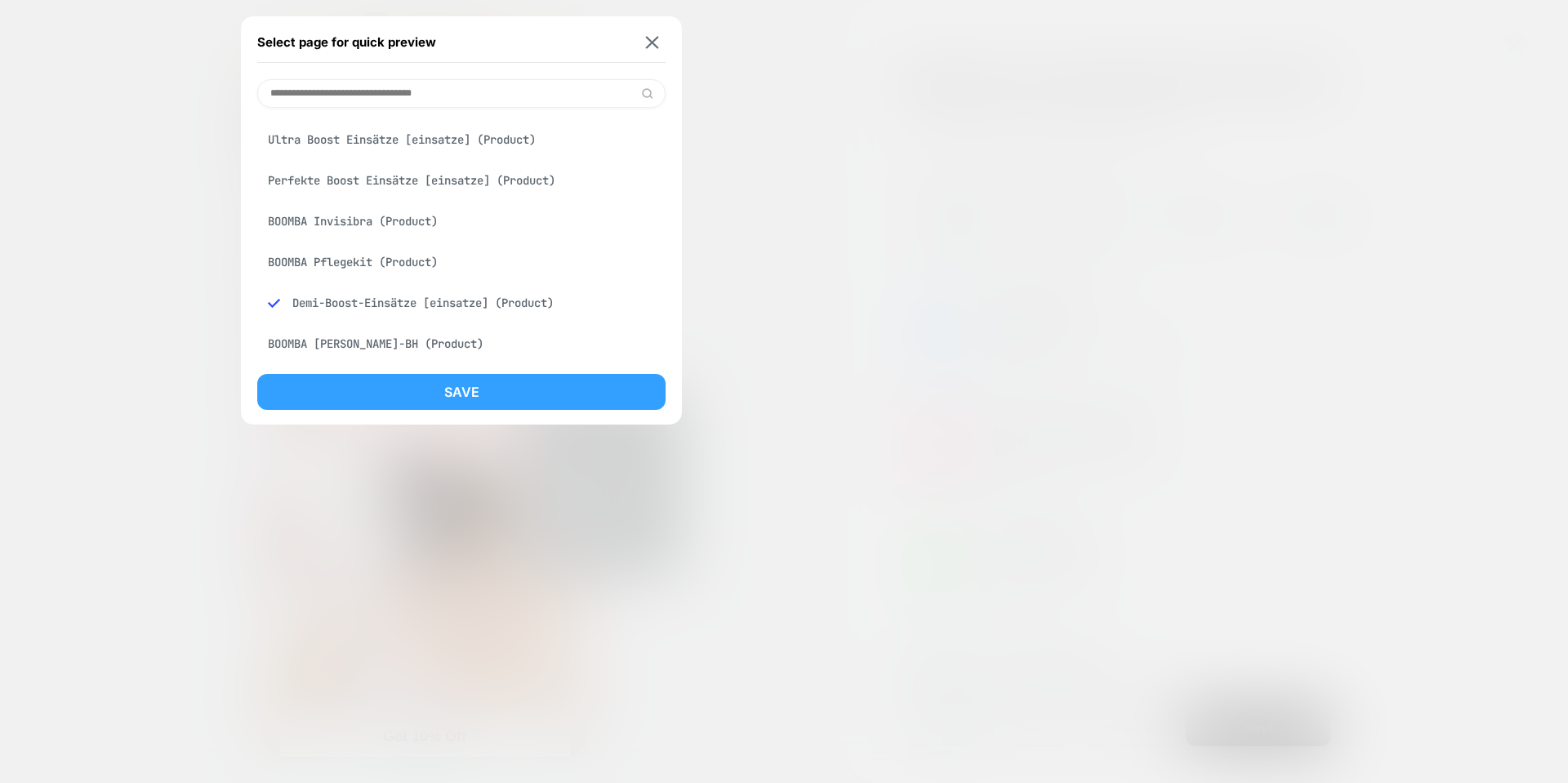
click at [427, 401] on button "Save" at bounding box center [461, 392] width 409 height 36
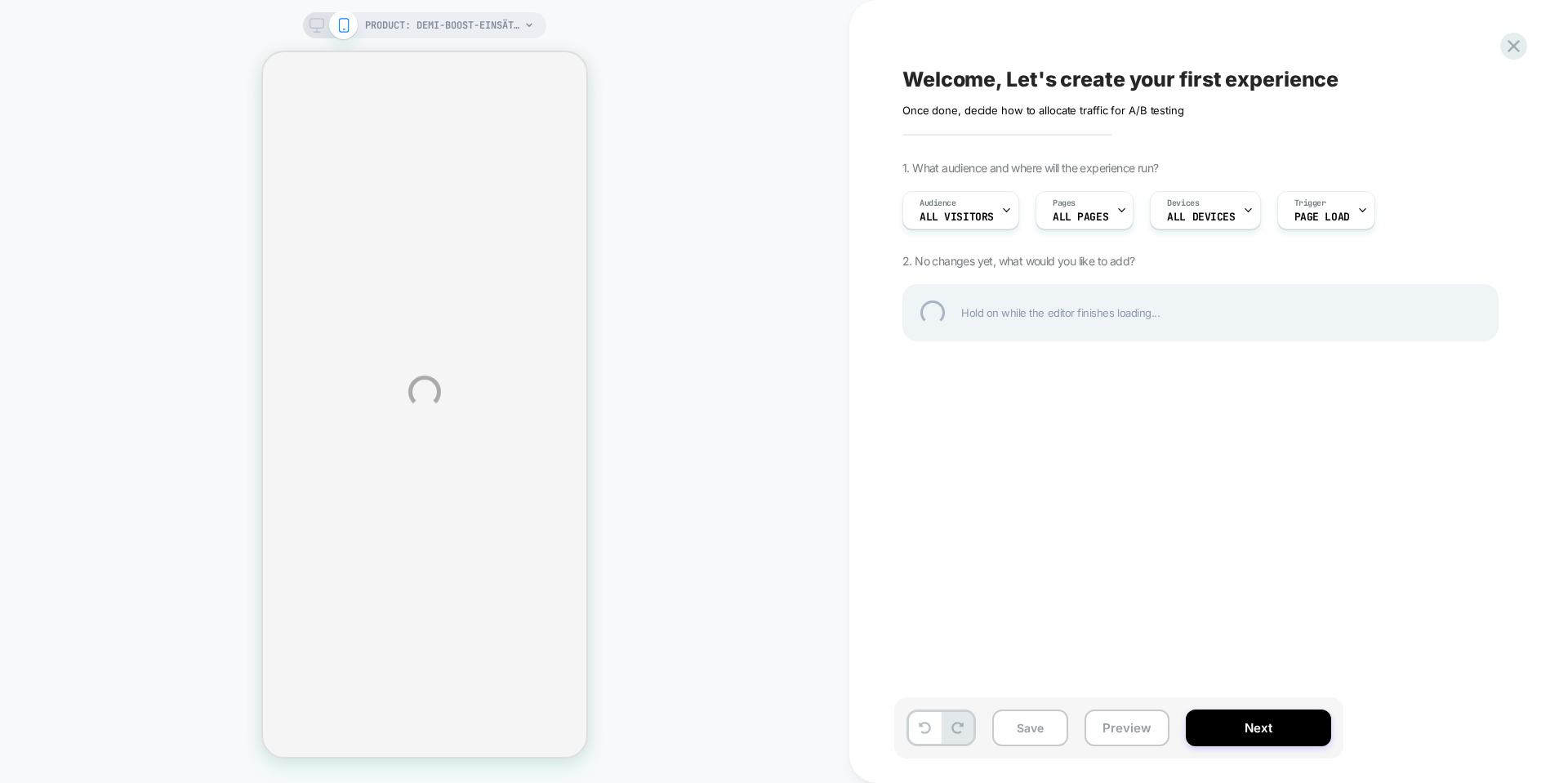
select select "**********"
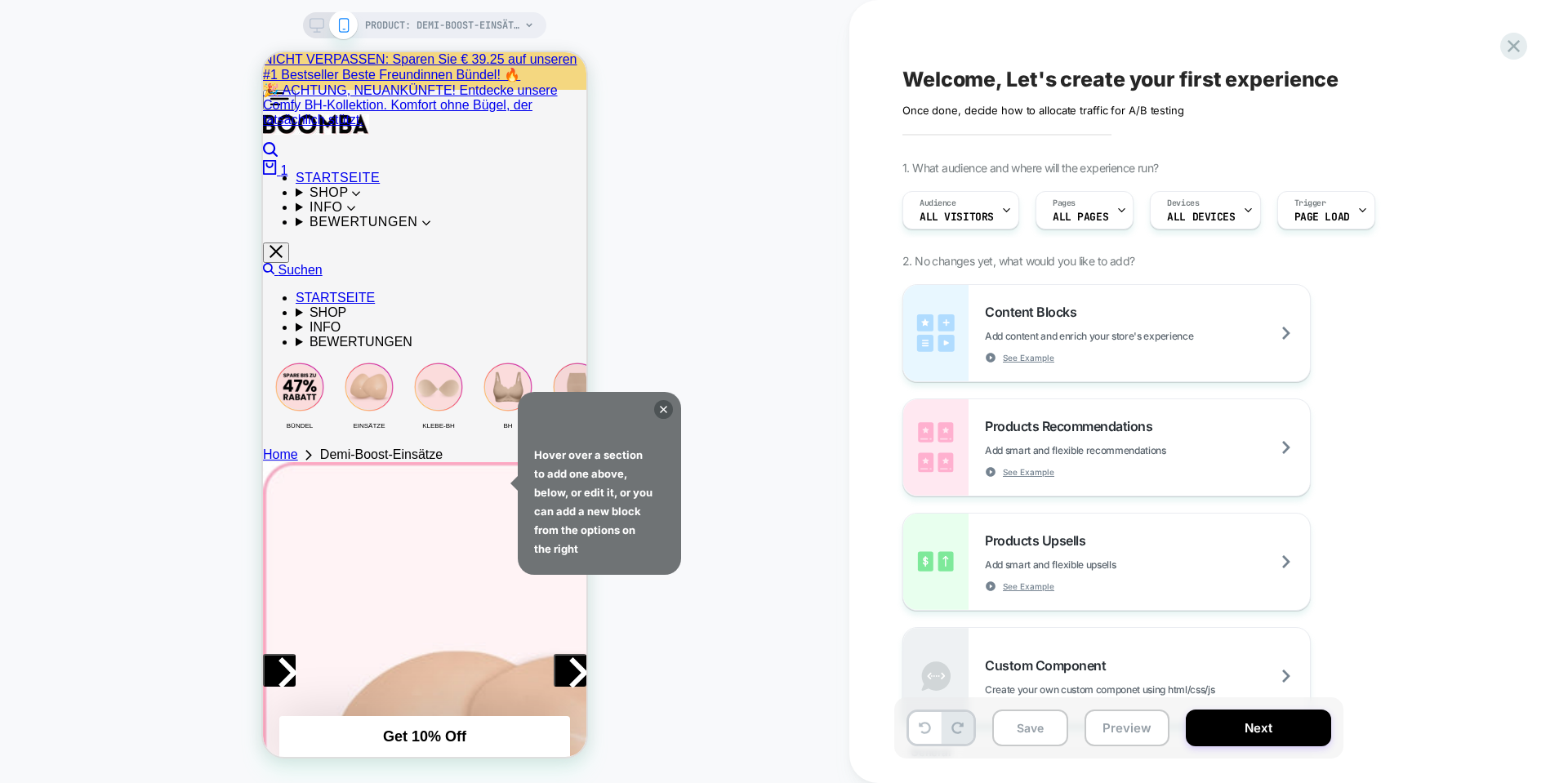
scroll to position [0, 0]
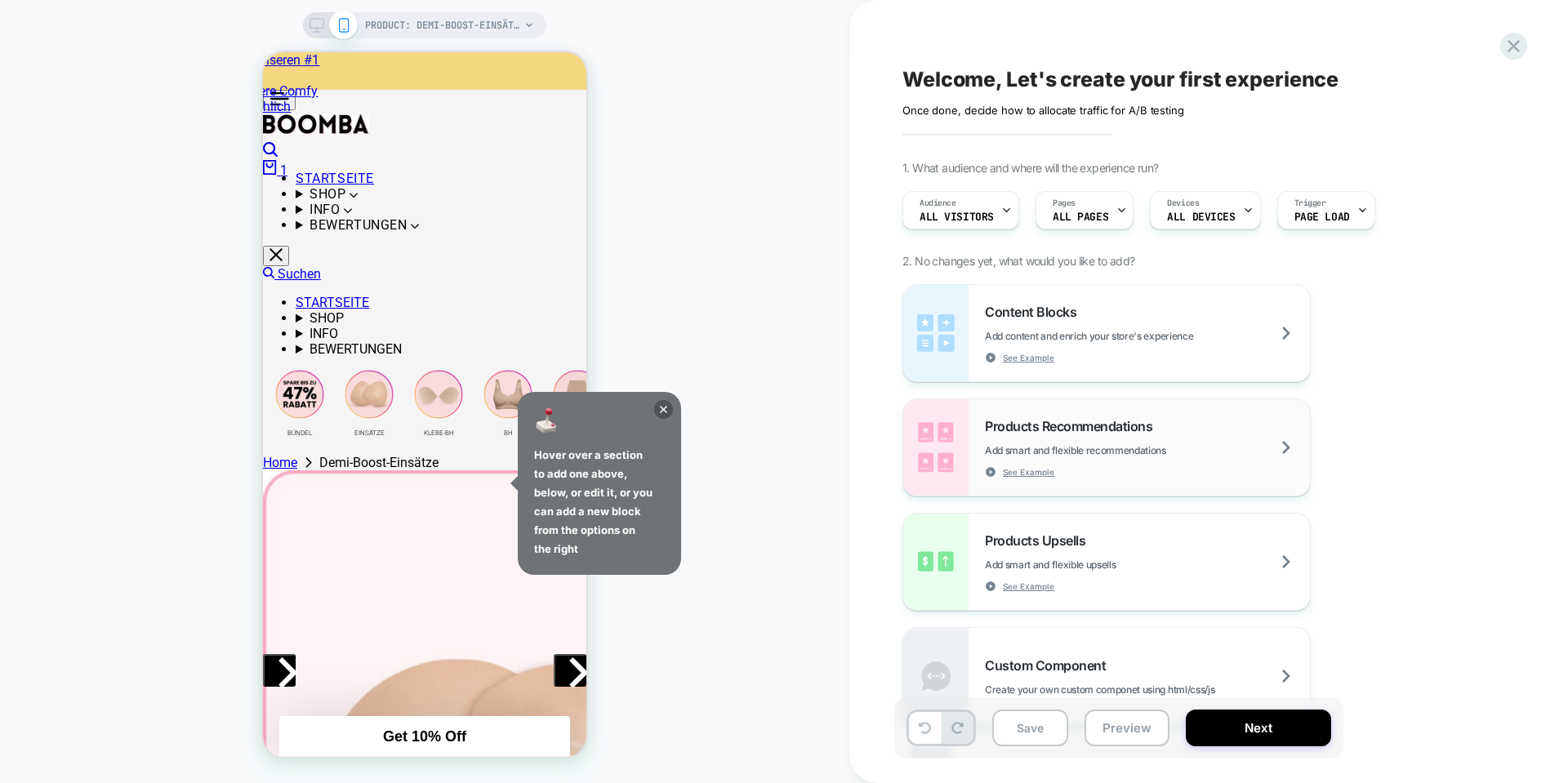
click at [1301, 432] on div "Products Recommendations Add smart and flexible recommendations See Example" at bounding box center [1147, 448] width 325 height 60
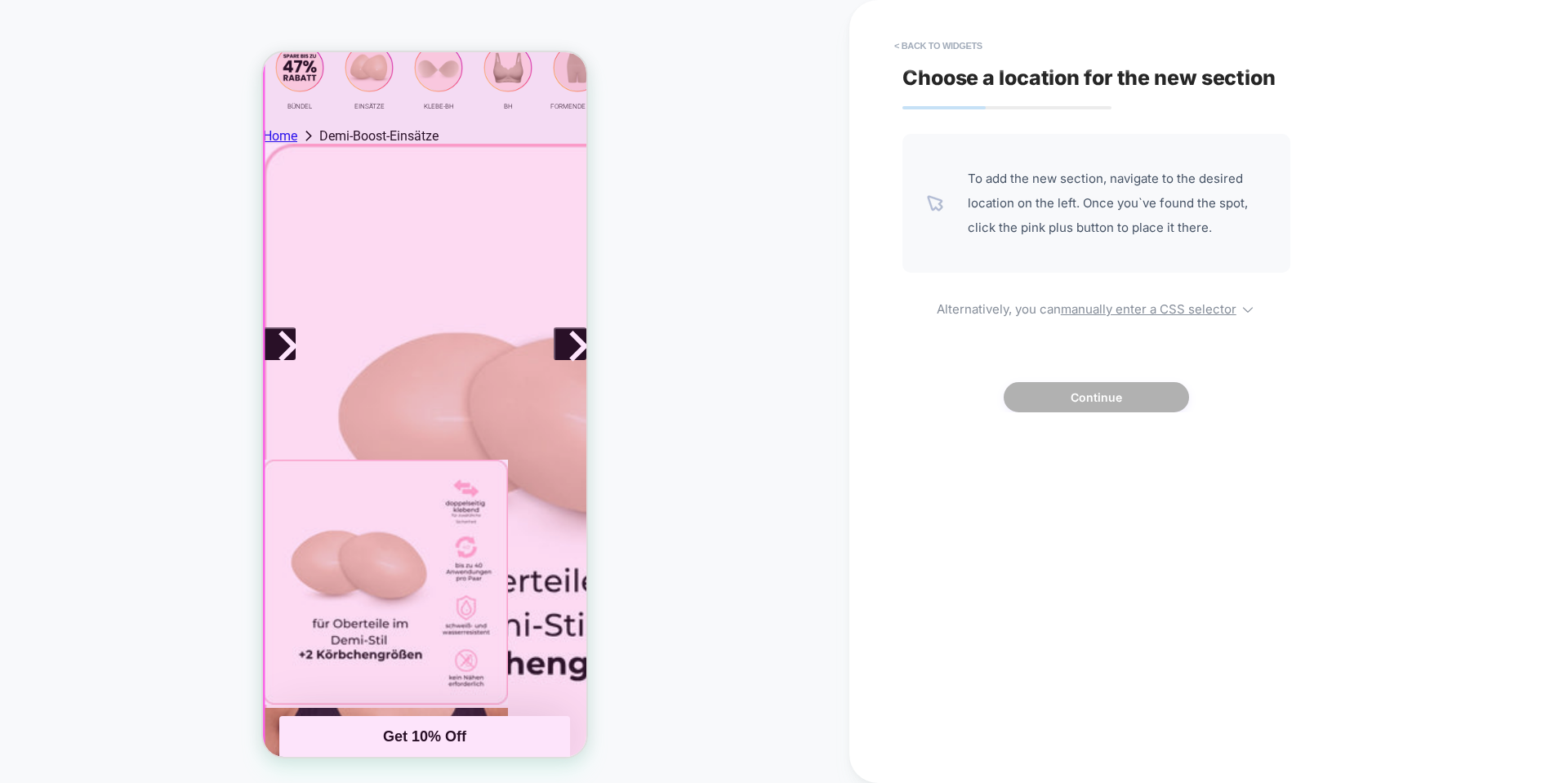
scroll to position [653, 0]
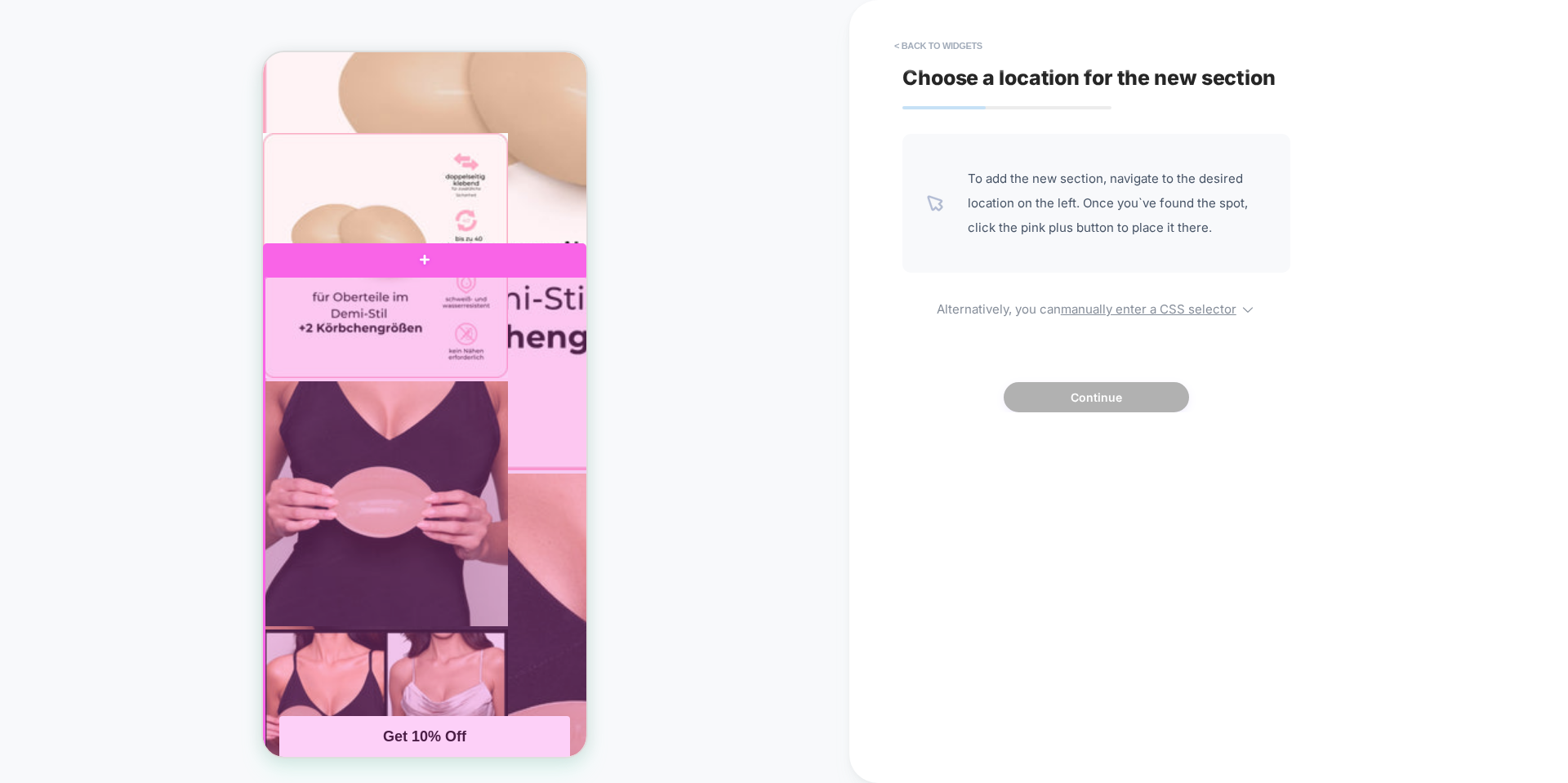
drag, startPoint x: 497, startPoint y: 346, endPoint x: 484, endPoint y: 368, distance: 25.6
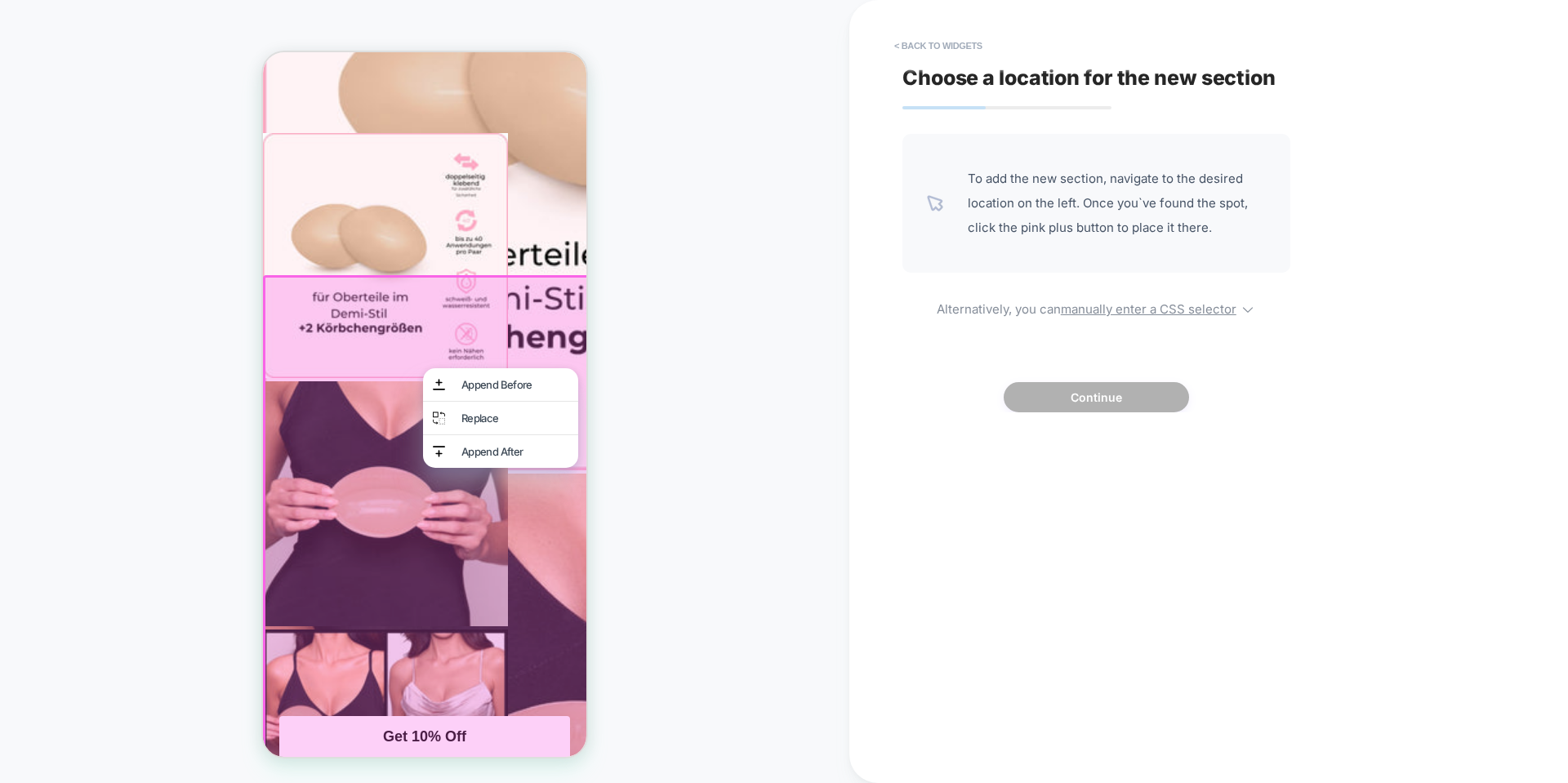
click at [457, 368] on div "Append Before" at bounding box center [501, 385] width 155 height 32
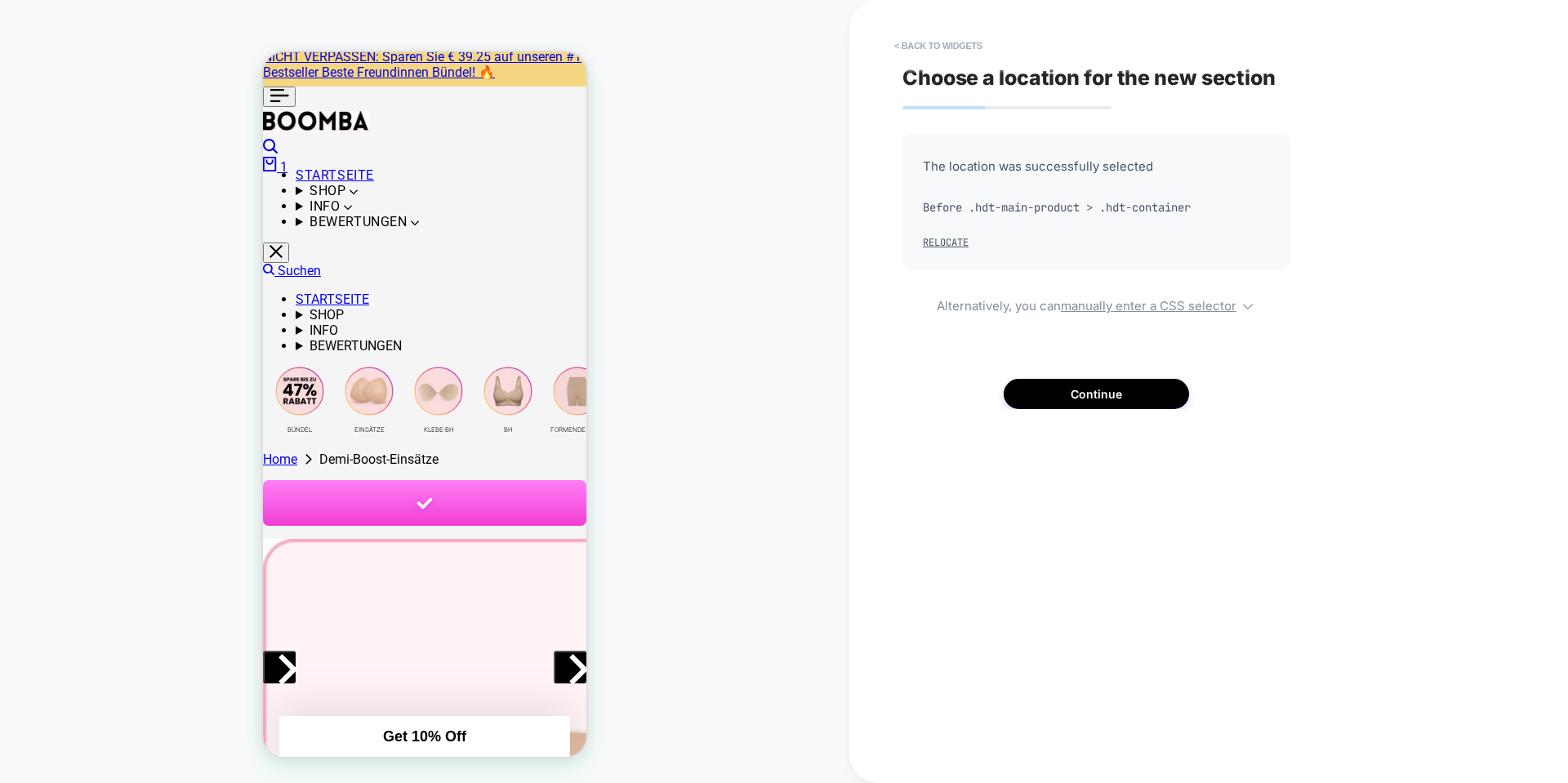
scroll to position [0, 0]
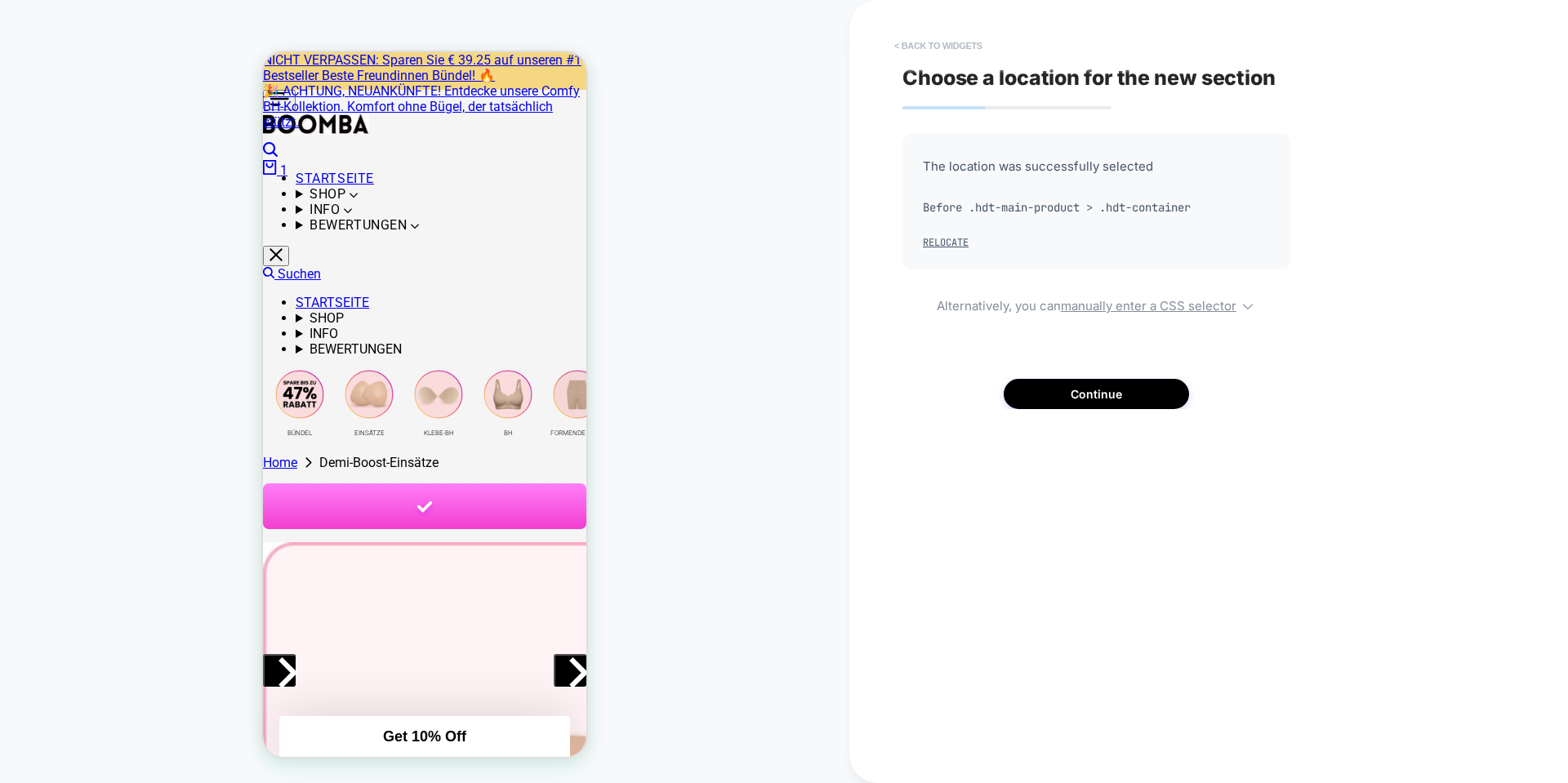
click at [900, 44] on button "< Back to widgets" at bounding box center [938, 45] width 105 height 26
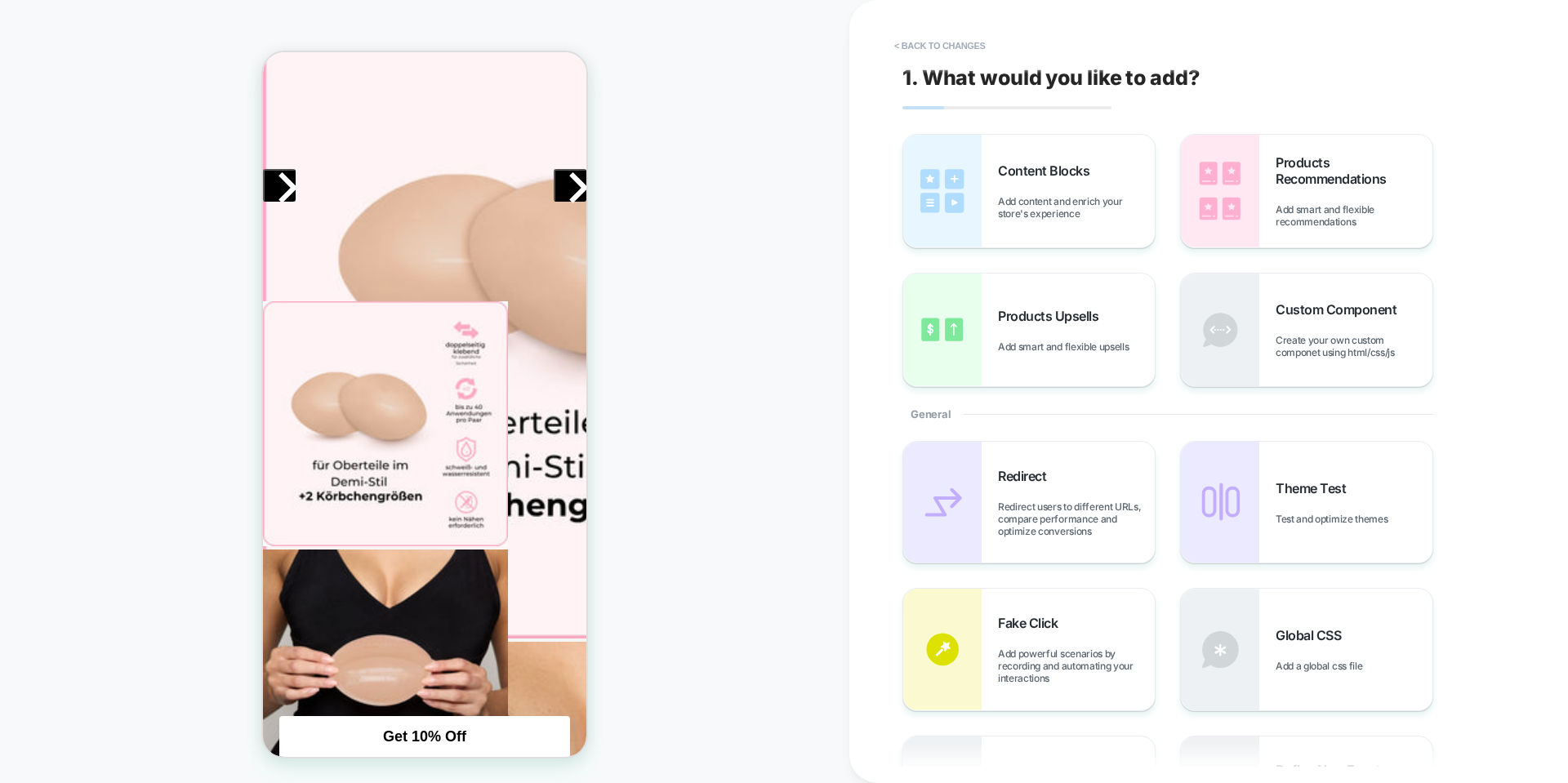
scroll to position [490, 0]
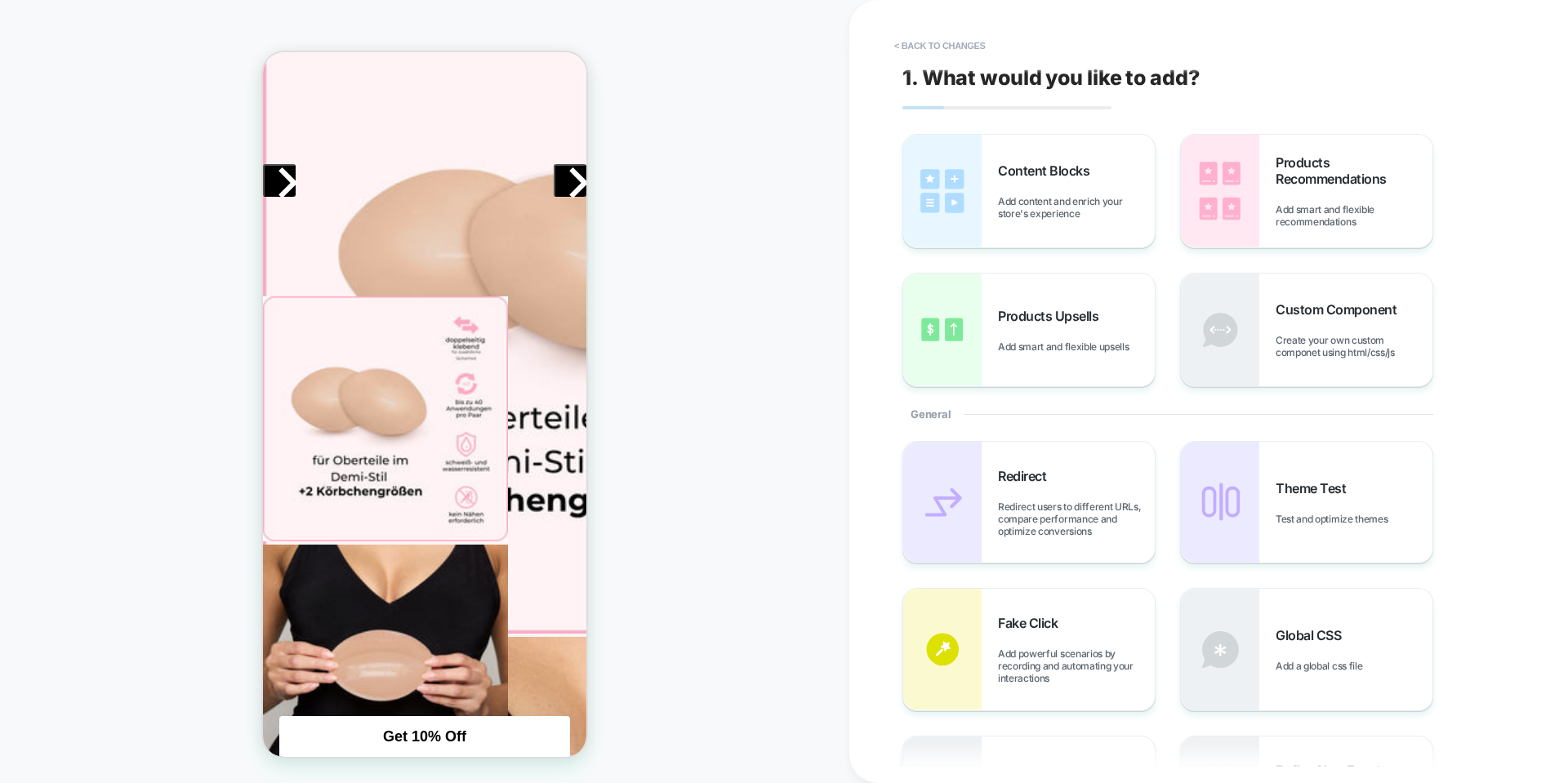
drag, startPoint x: 431, startPoint y: 496, endPoint x: 546, endPoint y: 525, distance: 118.6
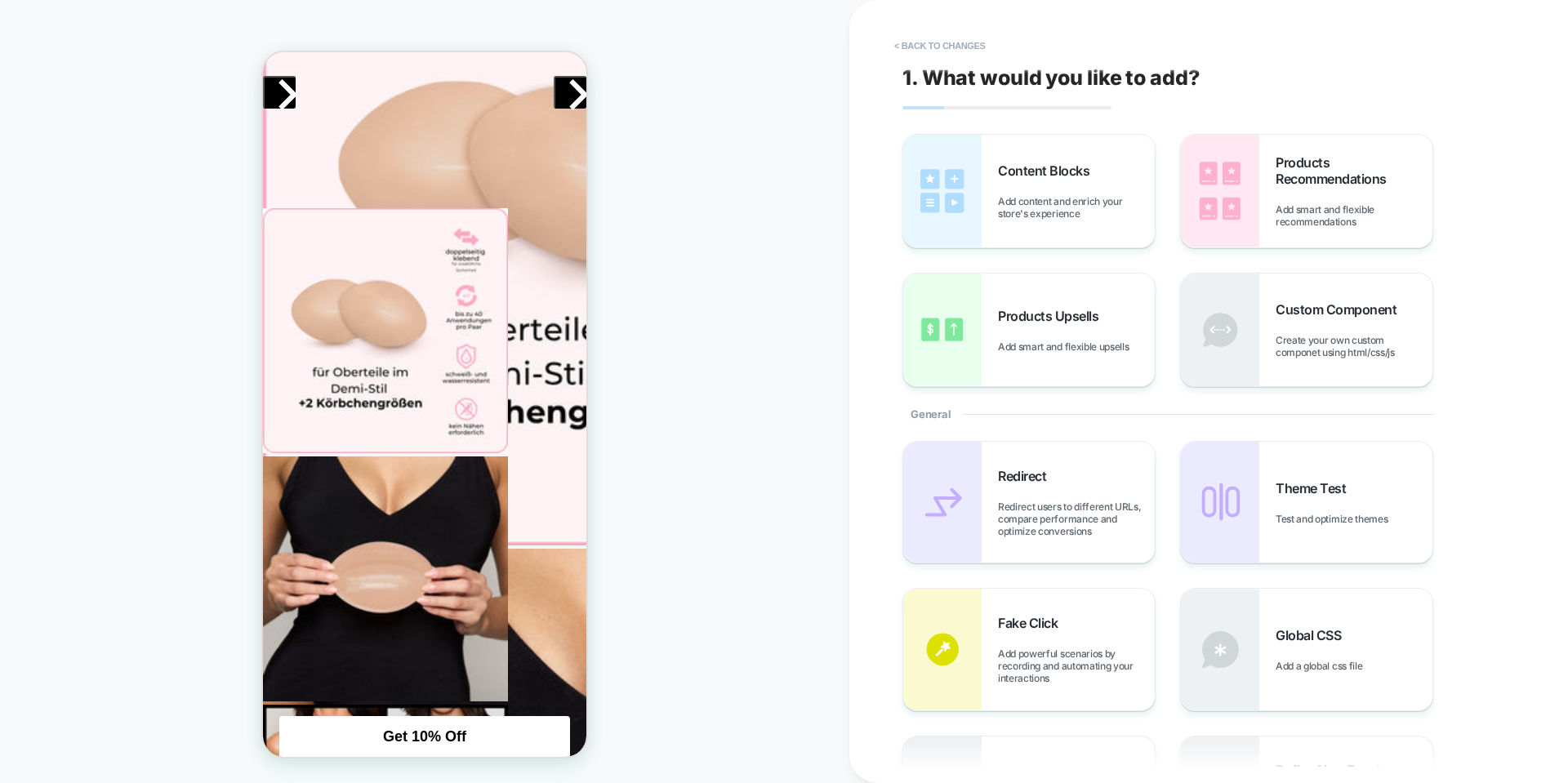
scroll to position [653, 0]
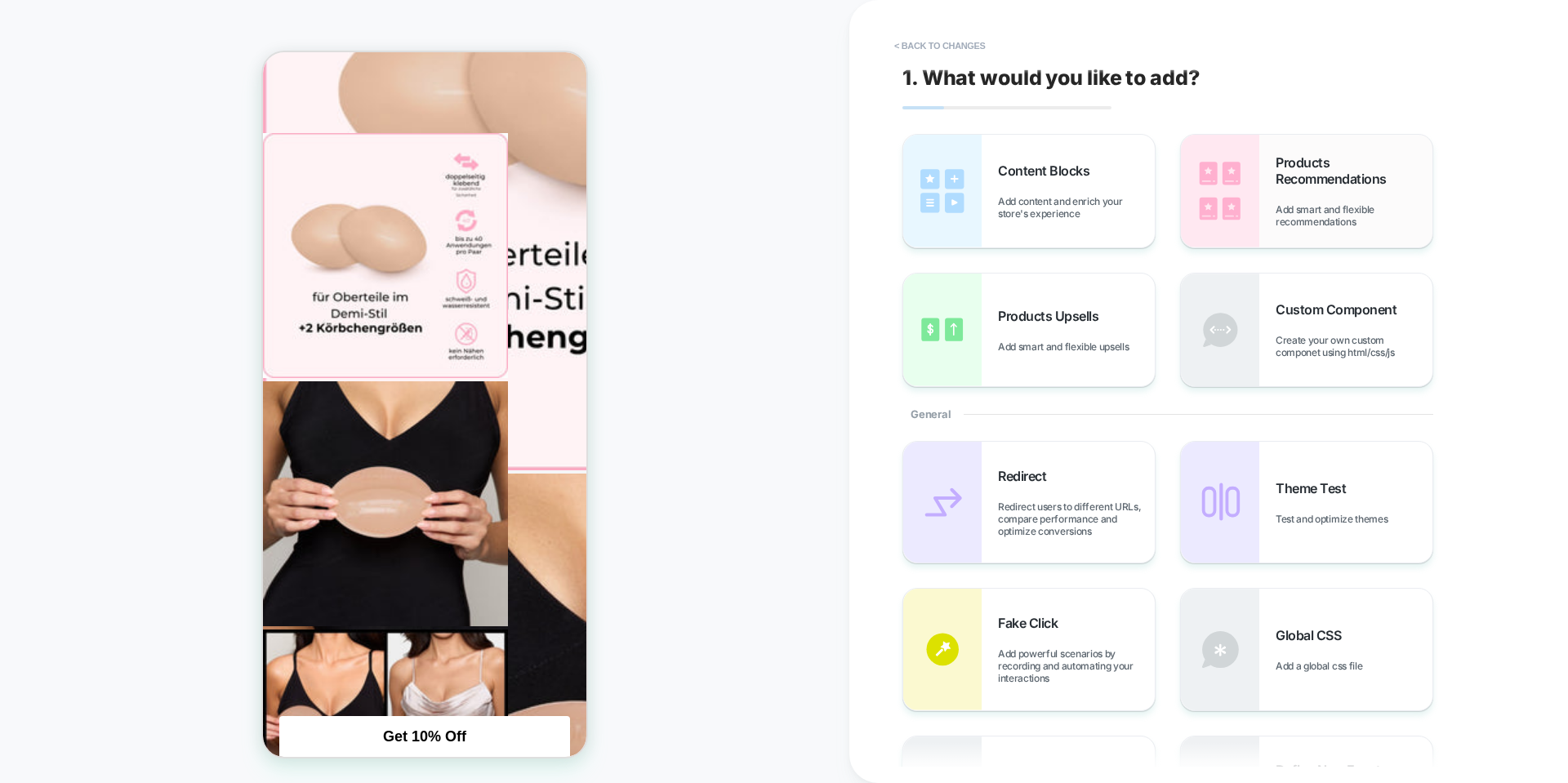
click at [1350, 170] on span "Products Recommendations" at bounding box center [1354, 171] width 157 height 32
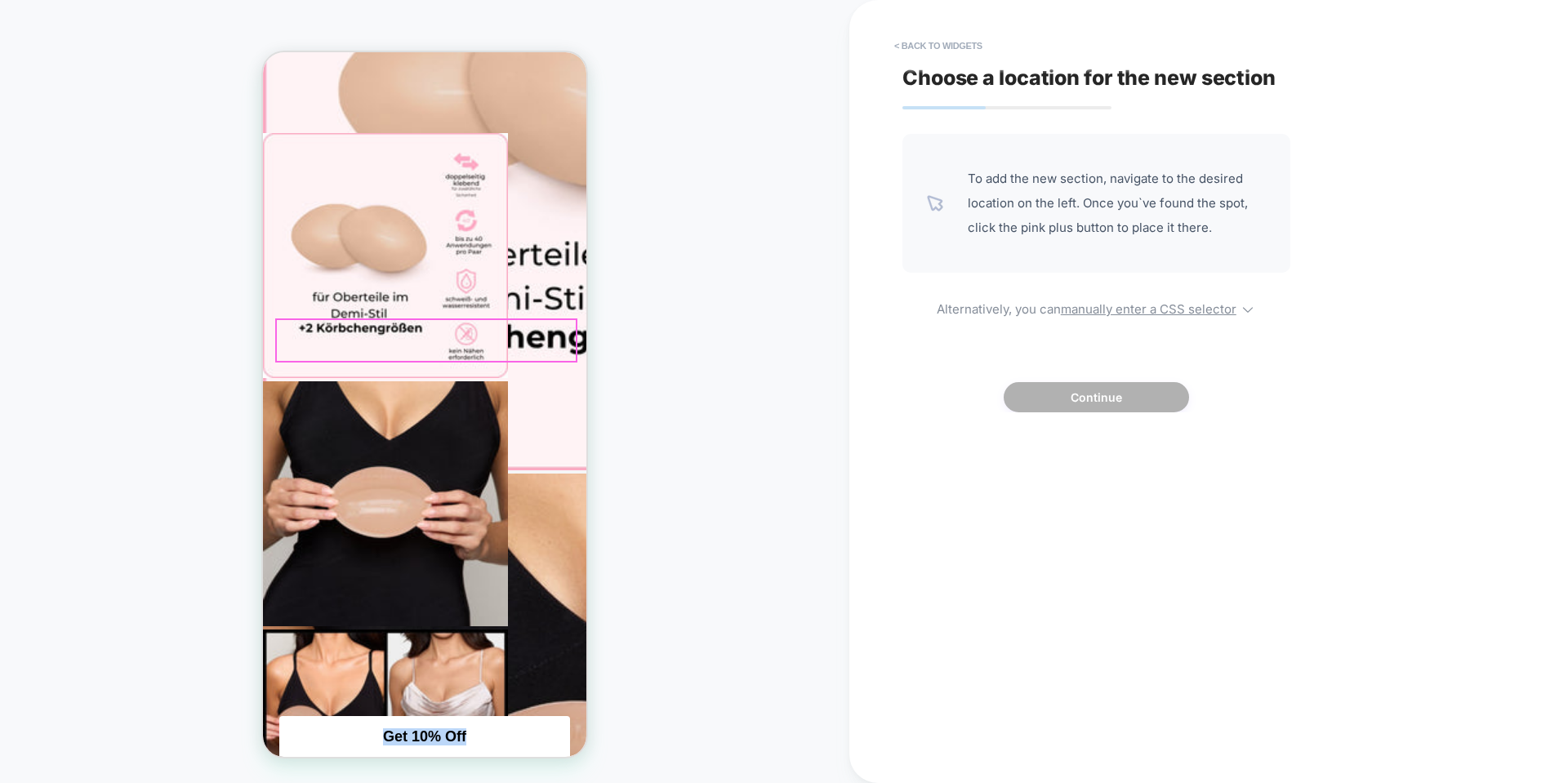
drag, startPoint x: 556, startPoint y: 328, endPoint x: 552, endPoint y: 336, distance: 8.9
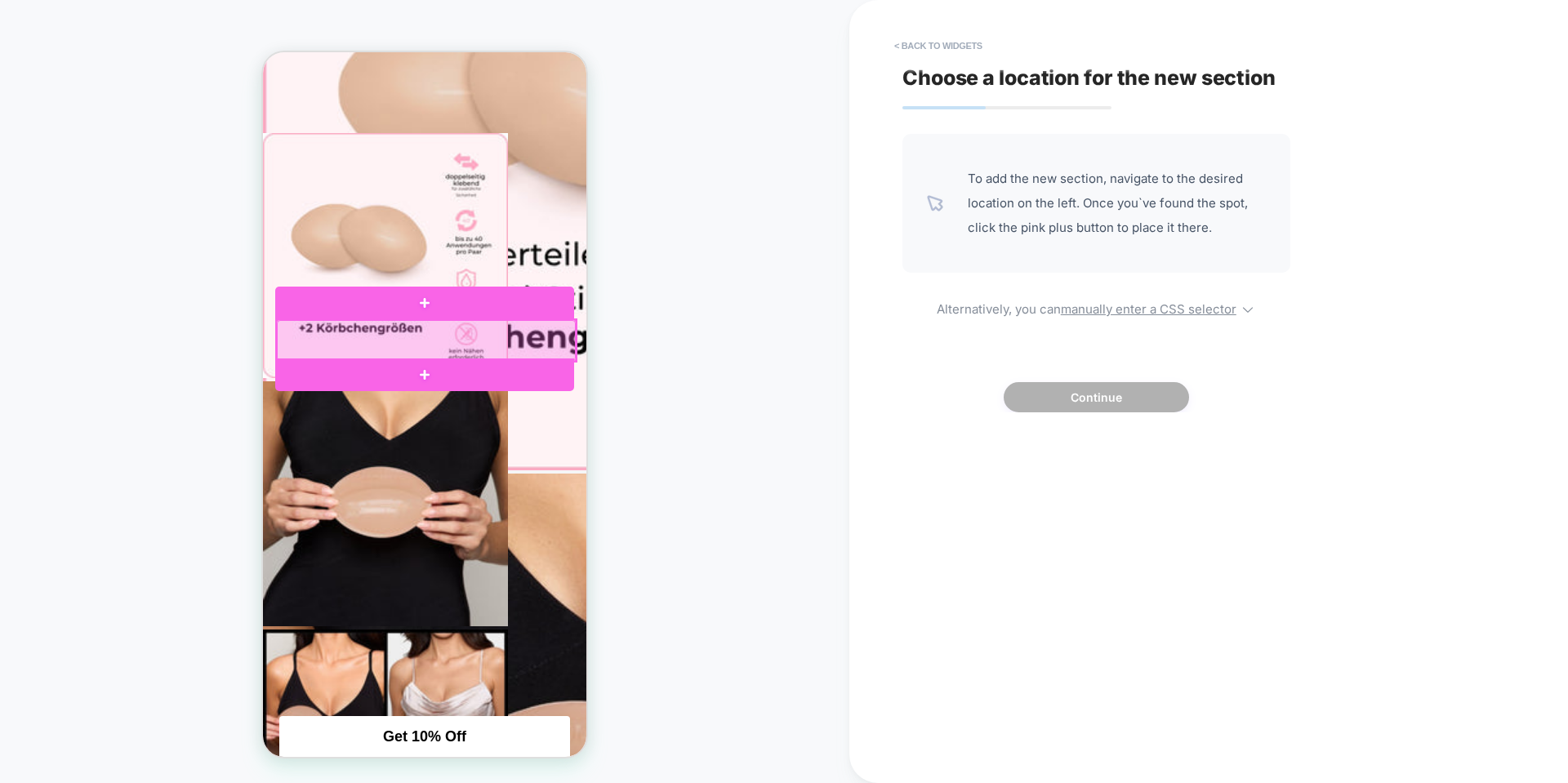
click at [462, 369] on div at bounding box center [425, 374] width 299 height 32
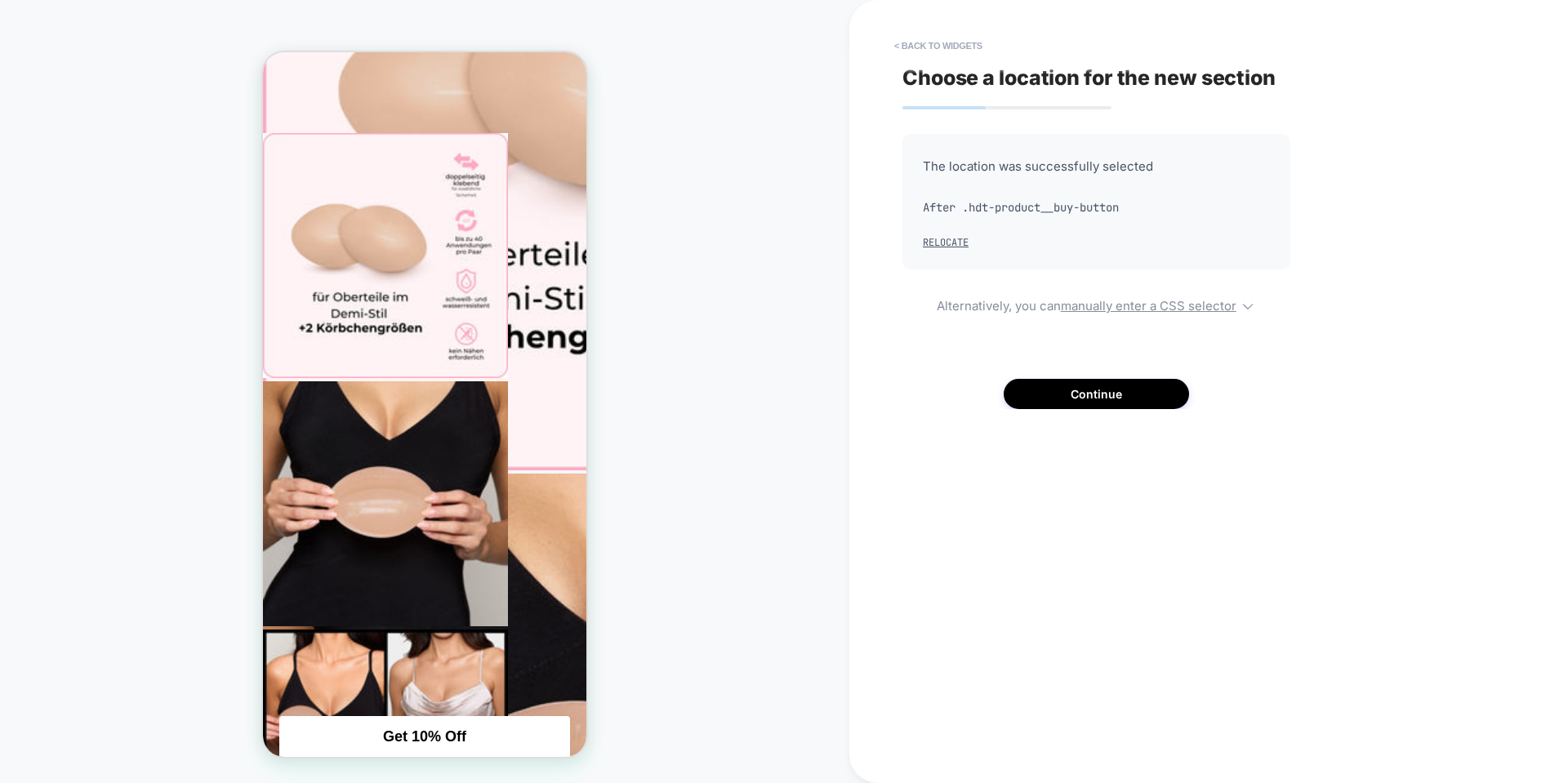
scroll to position [606, 0]
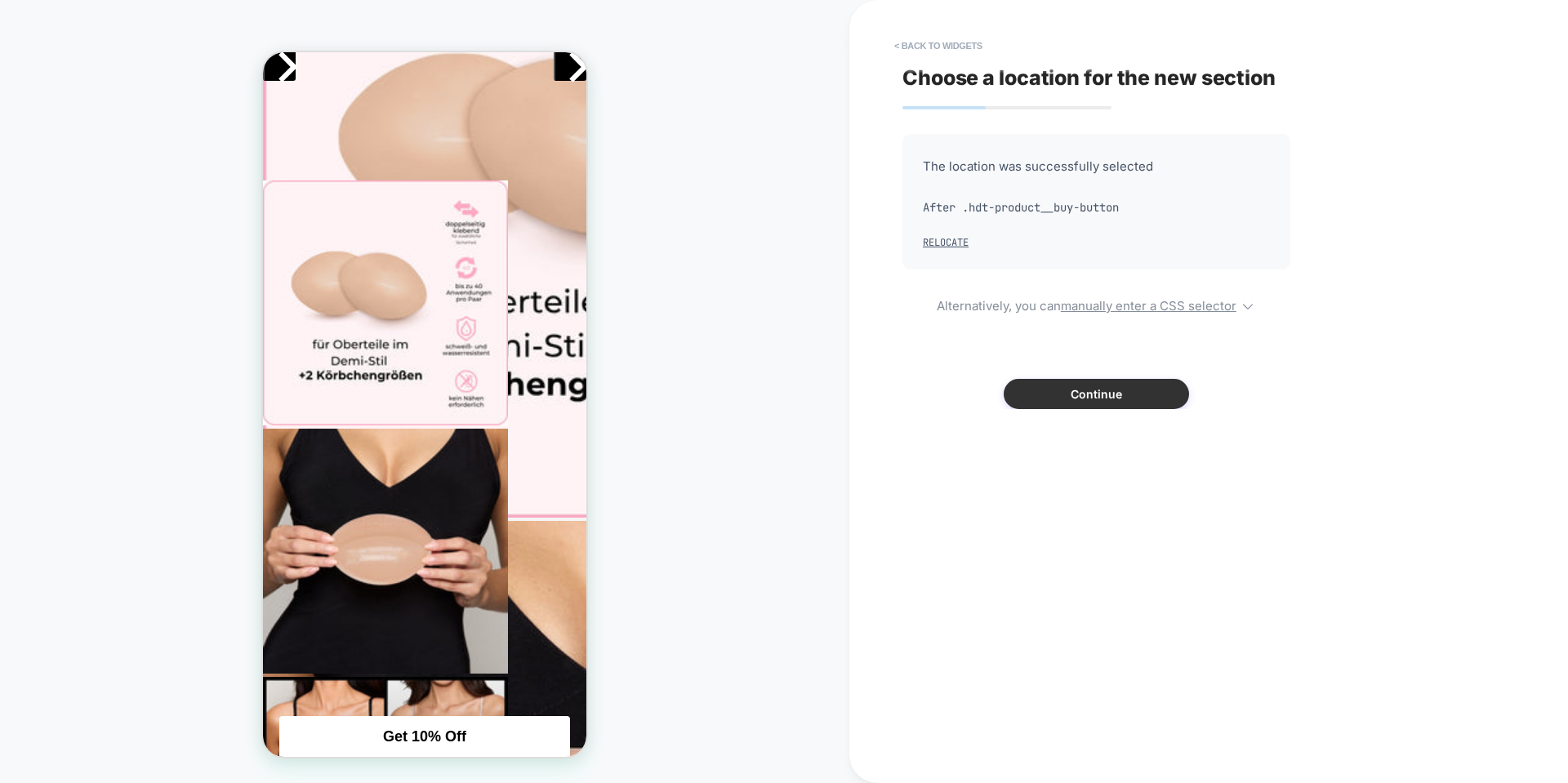
click at [1131, 403] on button "Continue" at bounding box center [1095, 393] width 185 height 30
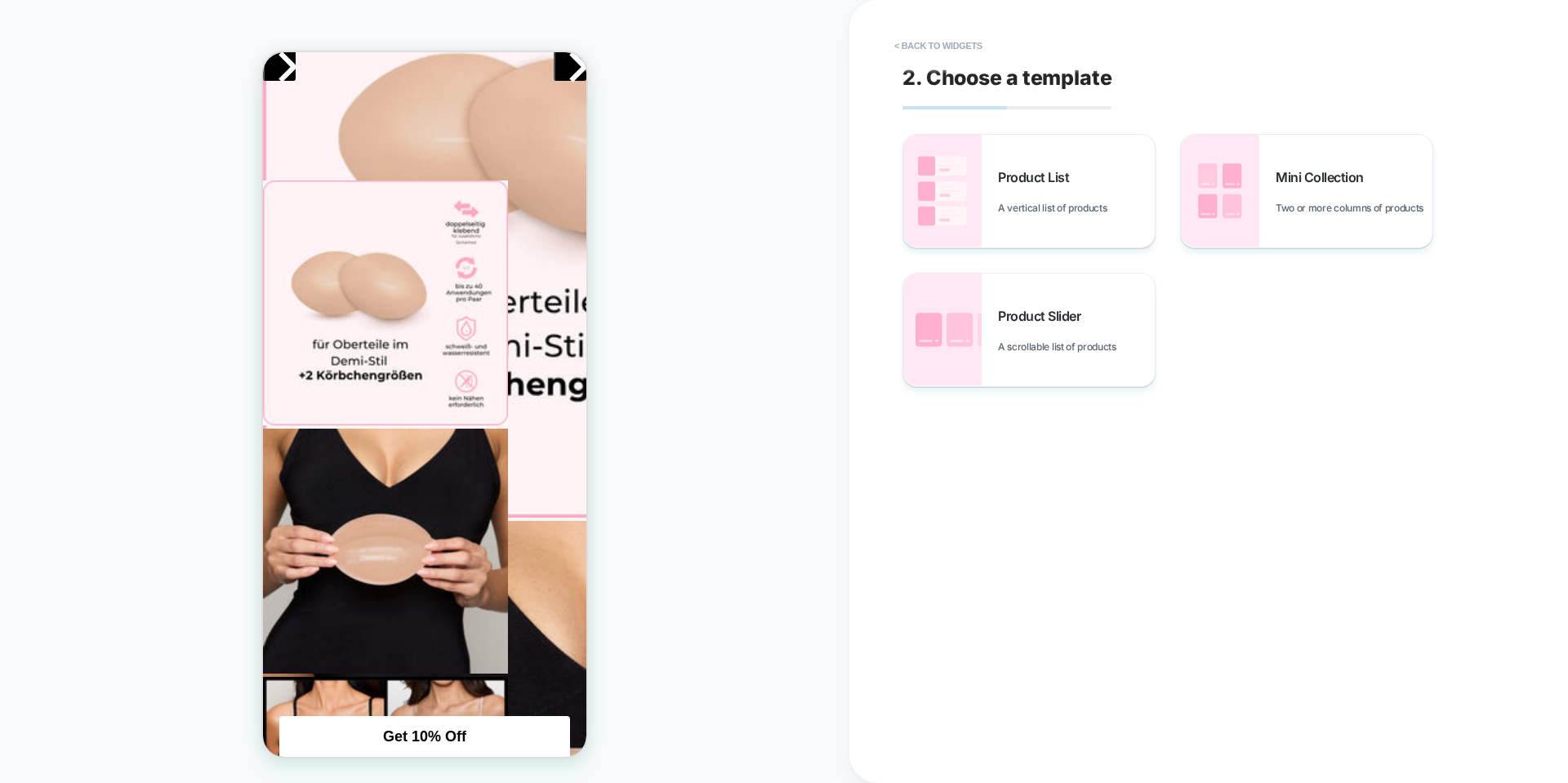
scroll to position [559, 0]
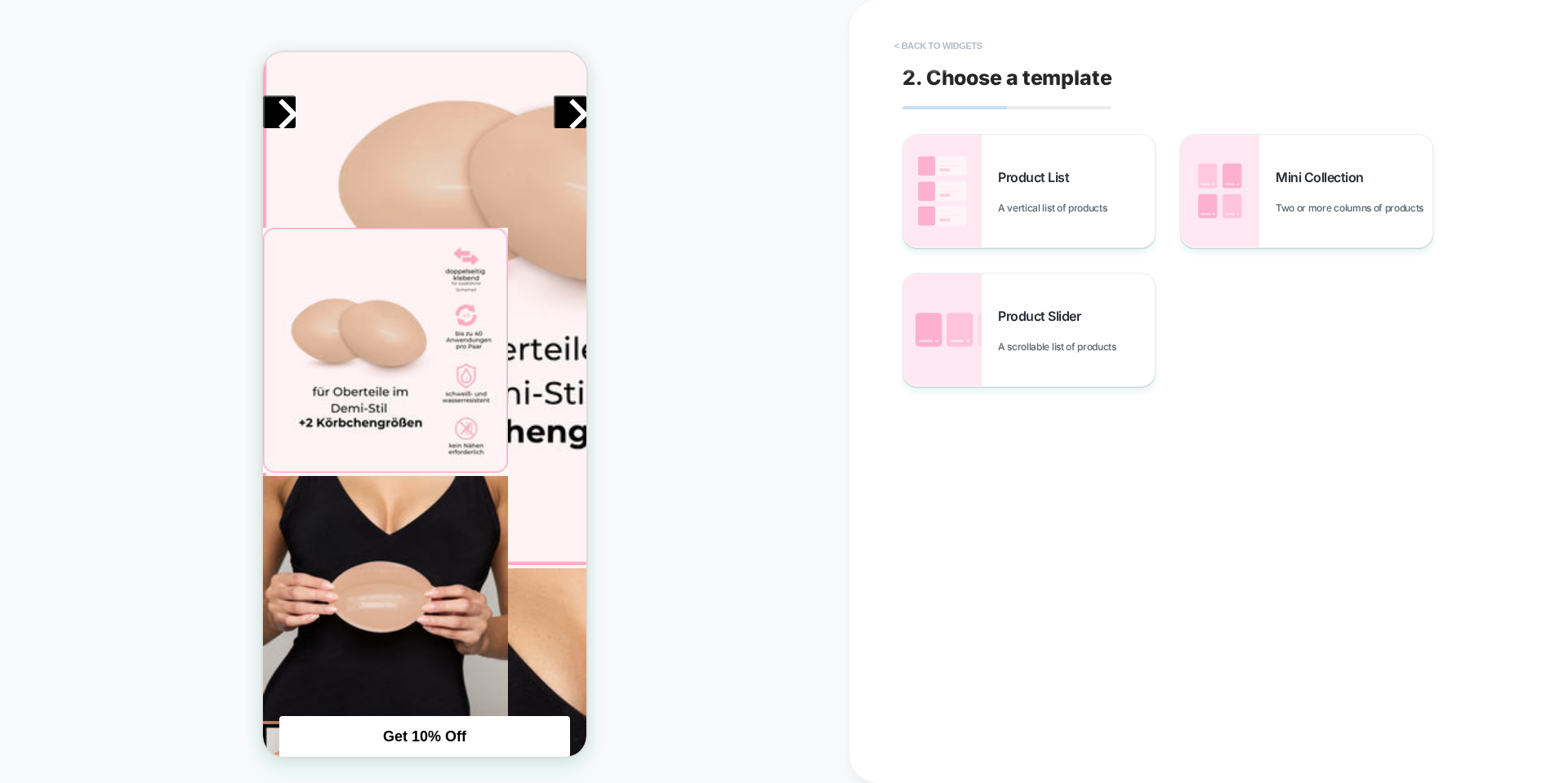
click at [942, 49] on button "< Back to widgets" at bounding box center [938, 45] width 105 height 26
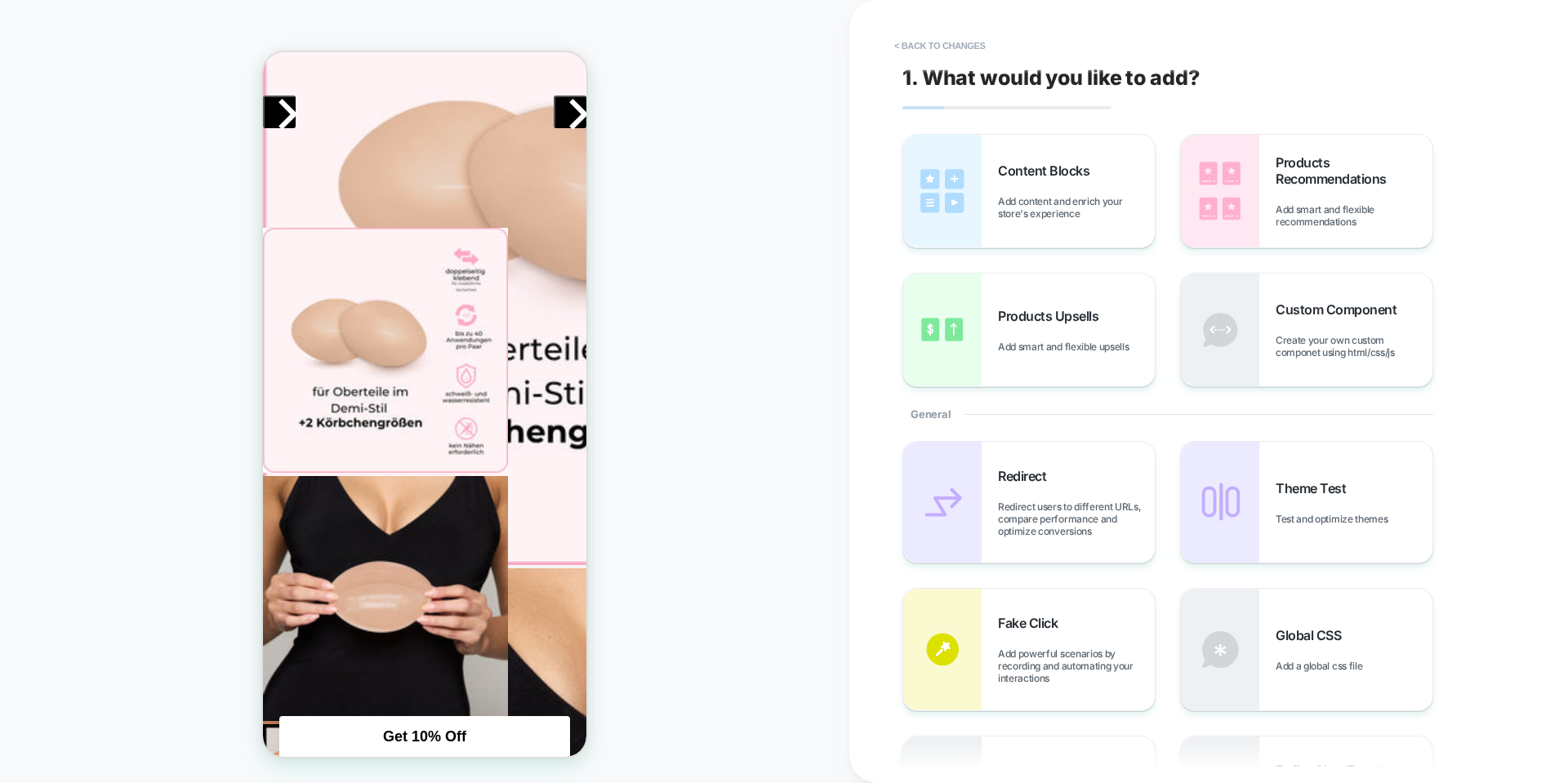
scroll to position [602, 0]
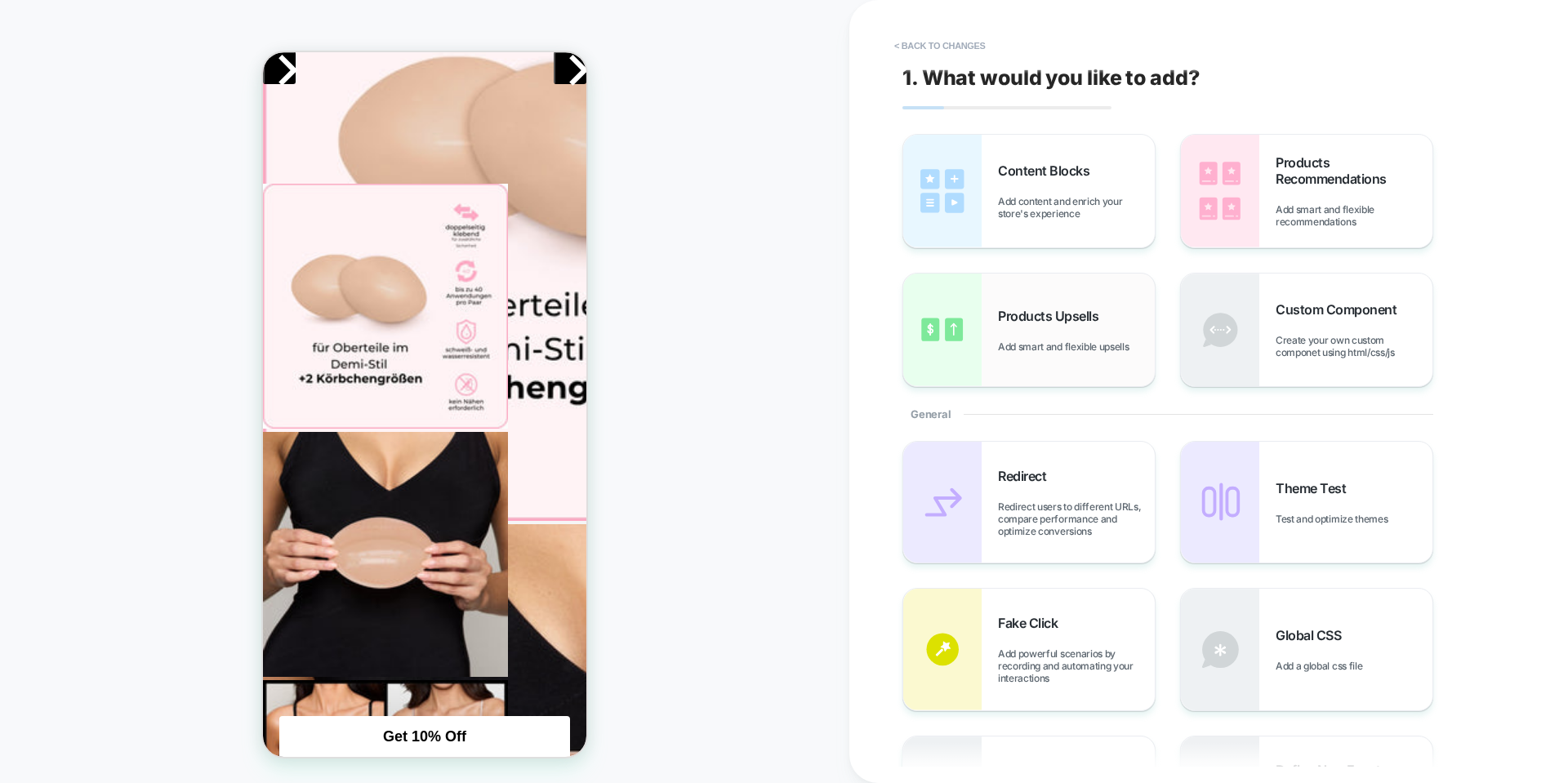
click at [1075, 325] on div "Products Upsells Add smart and flexible upsells" at bounding box center [1077, 330] width 157 height 45
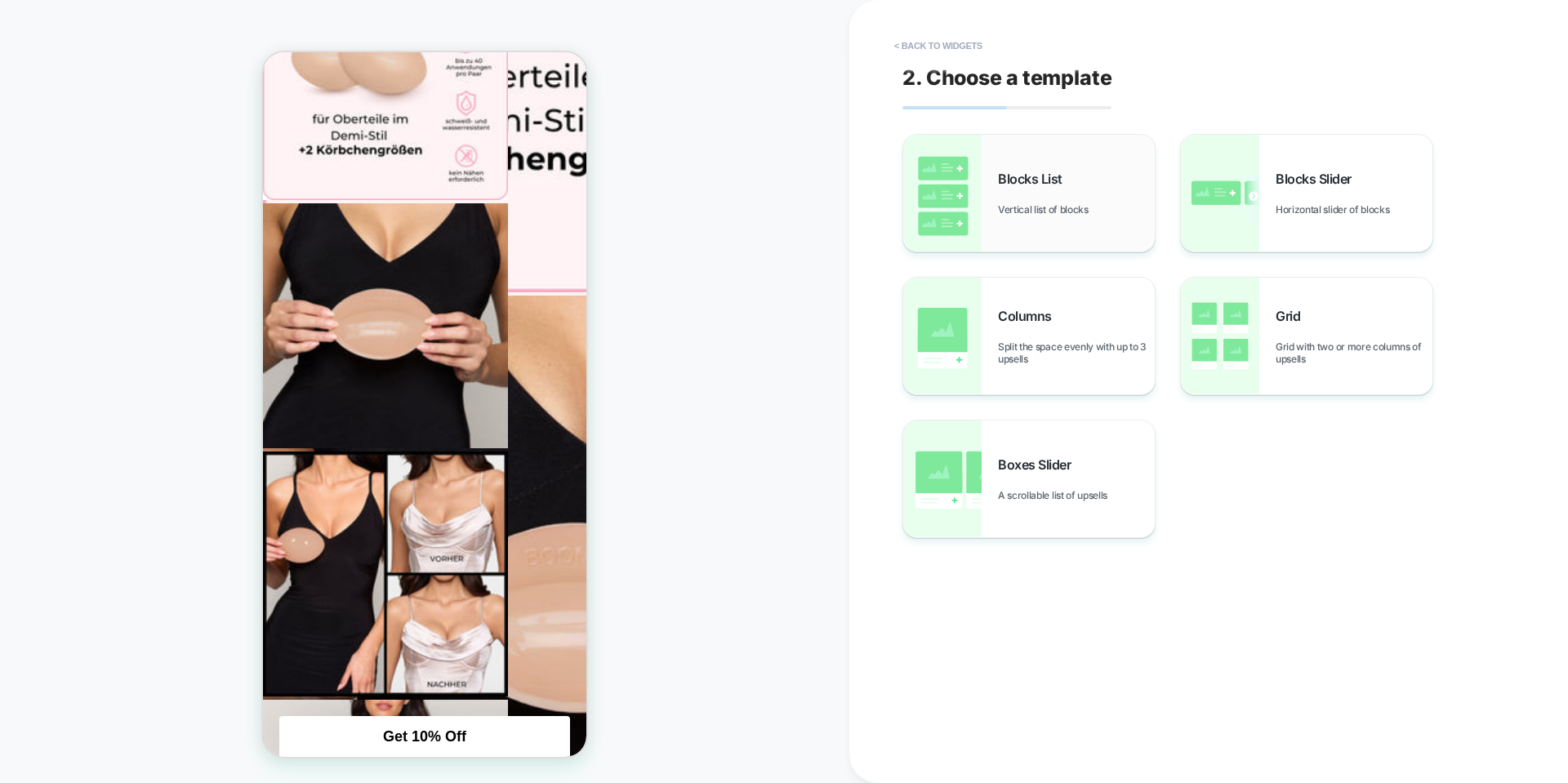
scroll to position [833, 0]
